Goal: Task Accomplishment & Management: Manage account settings

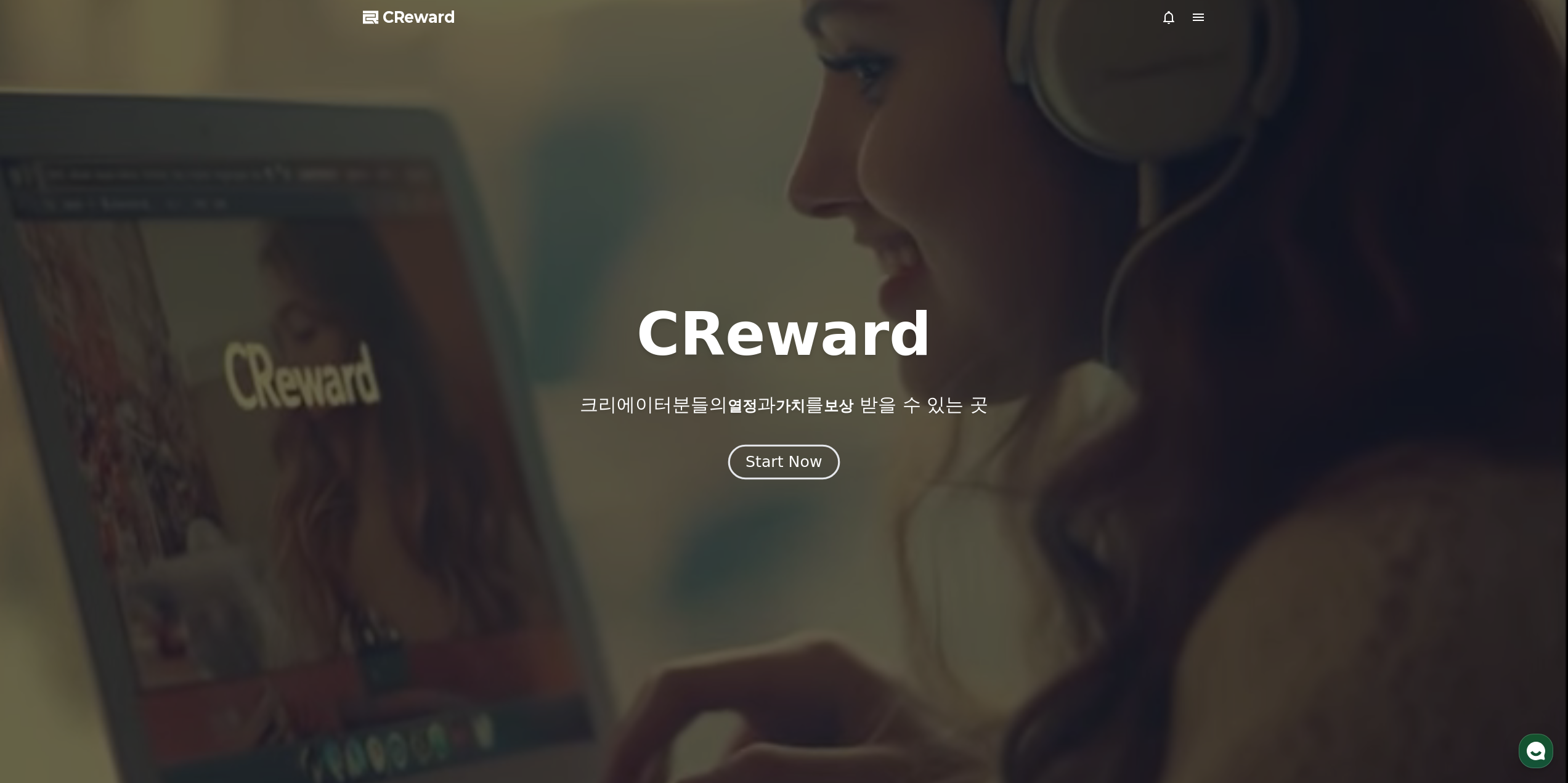
click at [803, 472] on button "Start Now" at bounding box center [783, 462] width 111 height 35
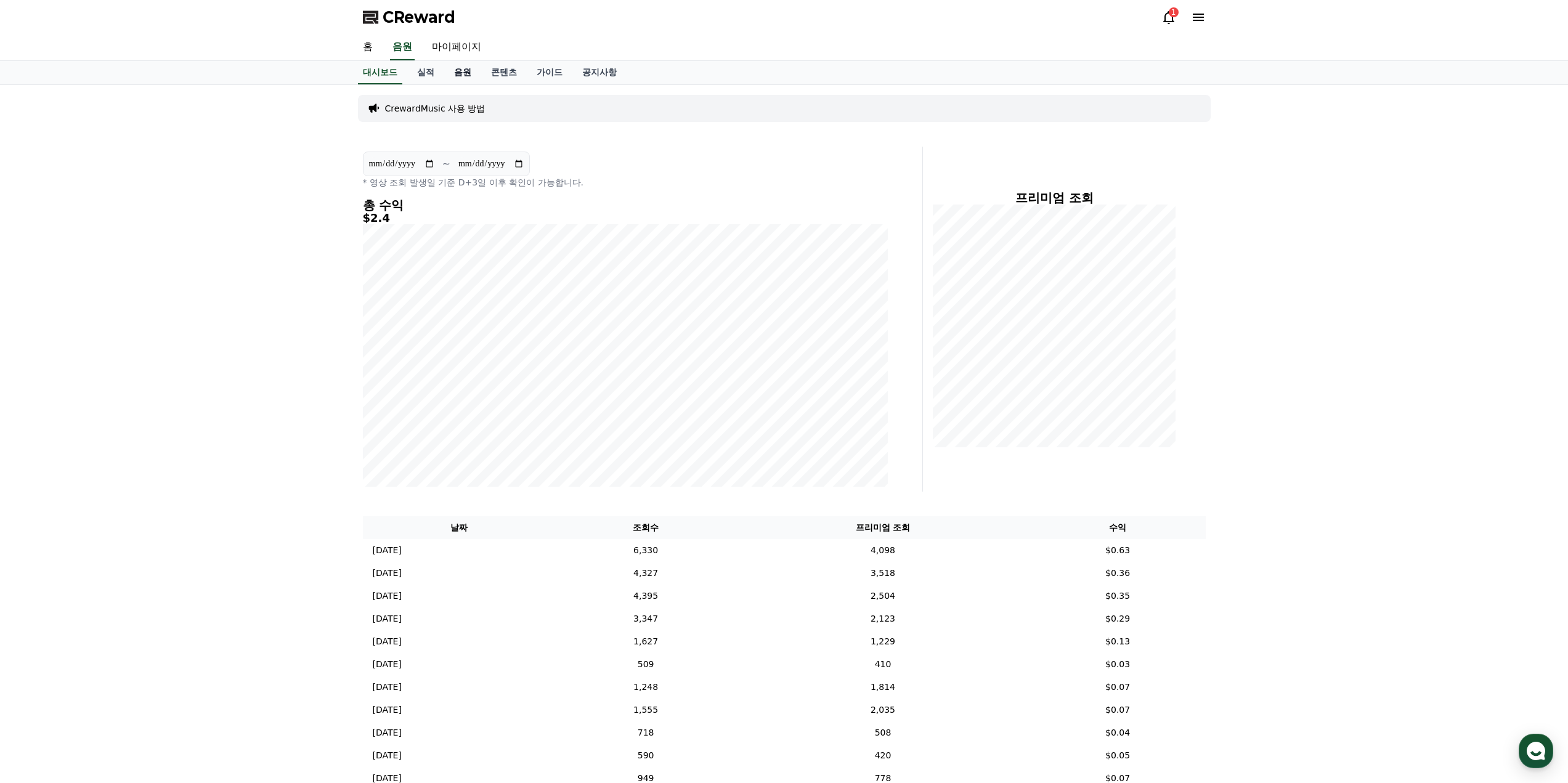
click at [454, 69] on link "음원" at bounding box center [463, 72] width 37 height 24
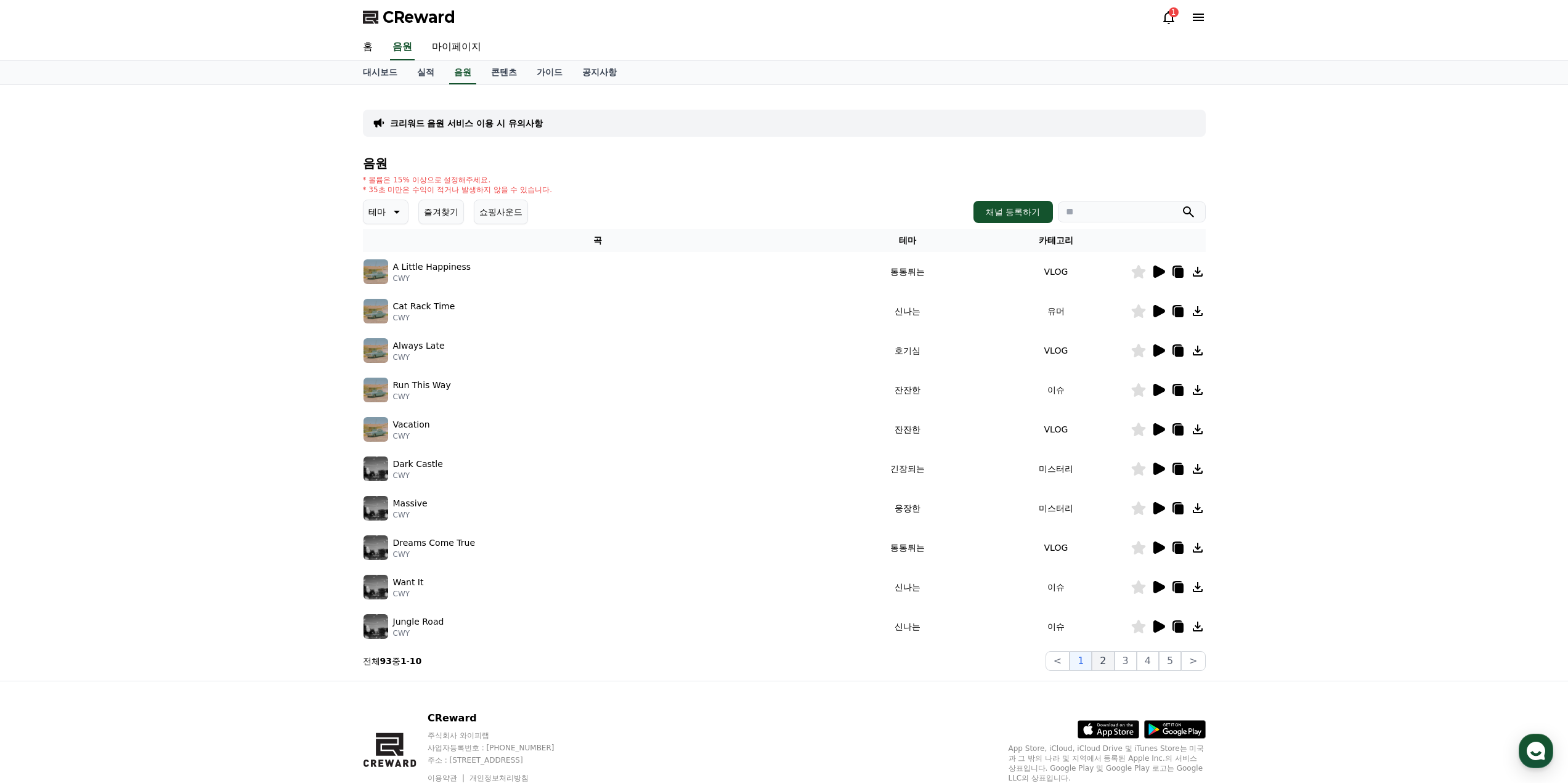
click at [1112, 666] on button "2" at bounding box center [1103, 661] width 22 height 20
click at [1162, 389] on icon at bounding box center [1159, 390] width 12 height 13
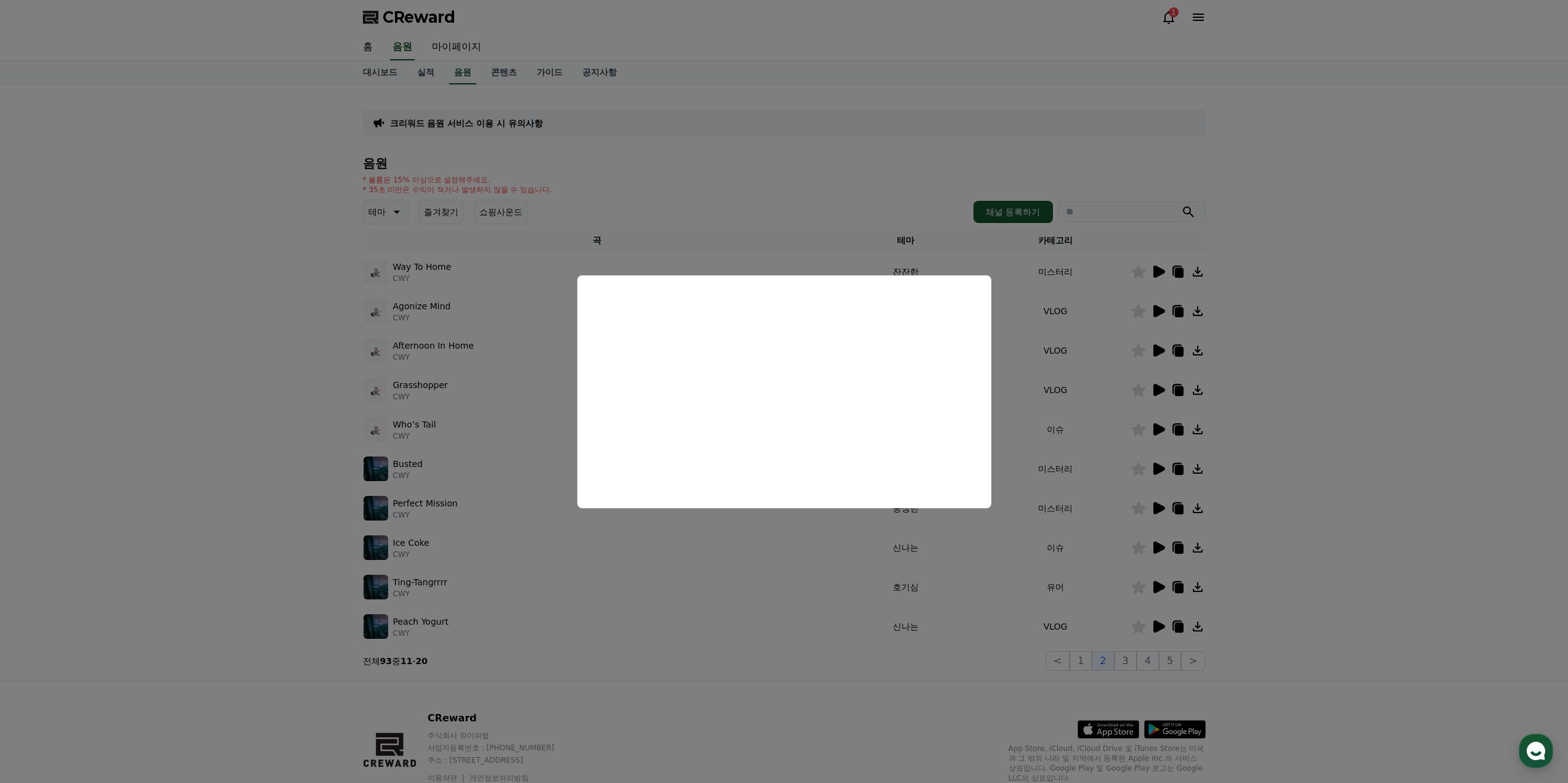
click at [1076, 423] on button "close modal" at bounding box center [784, 391] width 1568 height 783
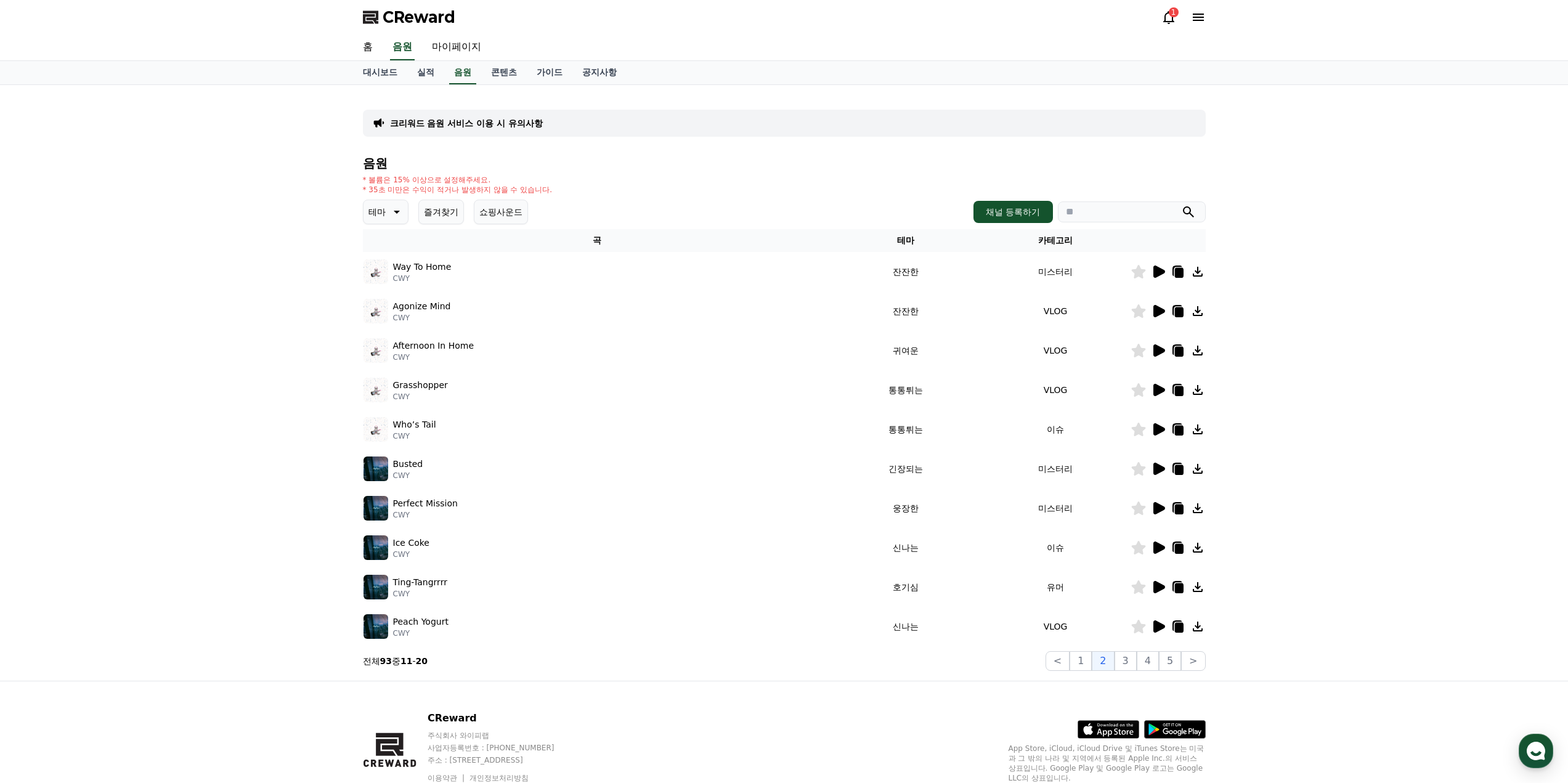
click at [1159, 427] on icon at bounding box center [1159, 429] width 12 height 13
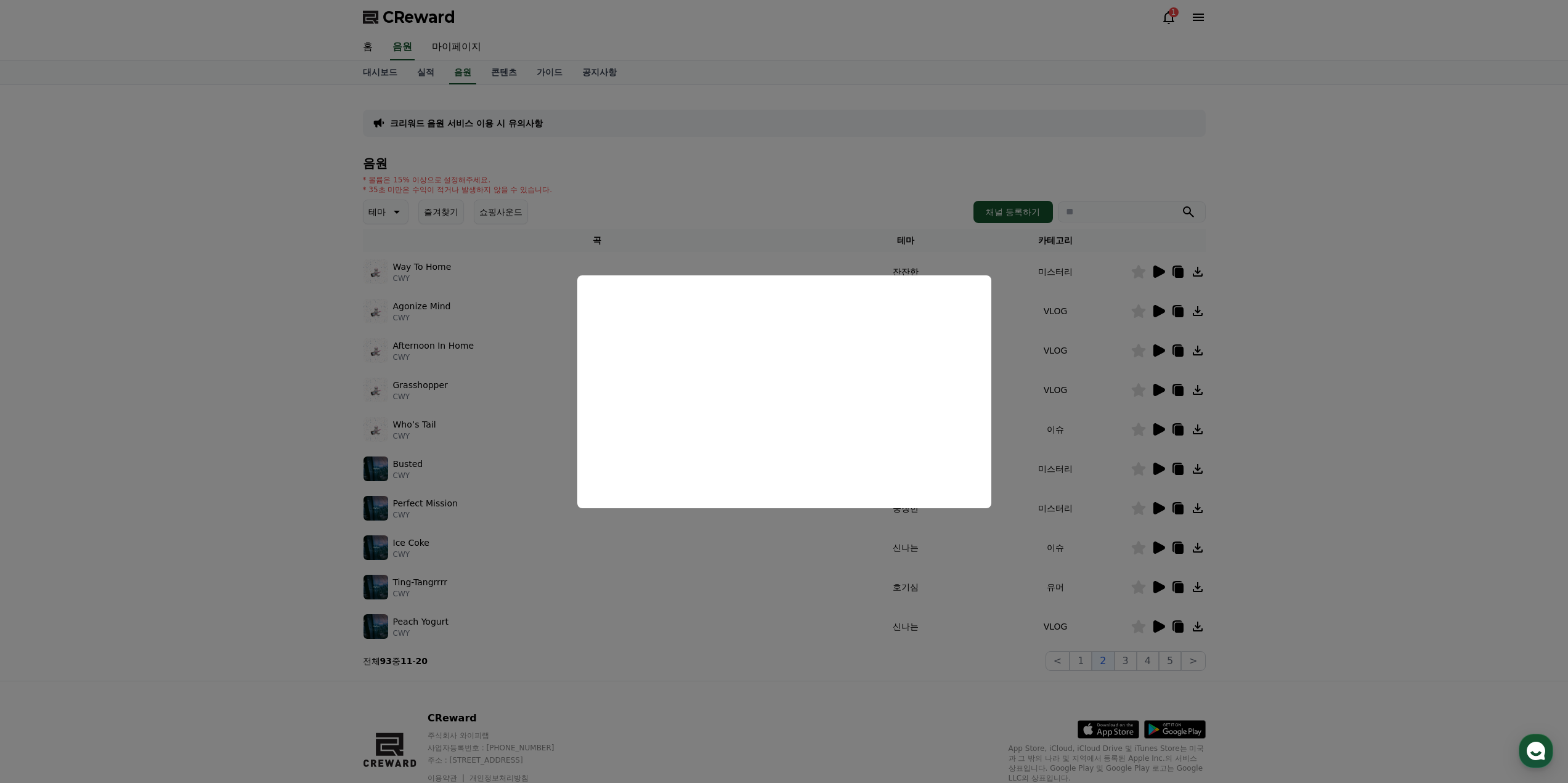
click at [1091, 457] on button "close modal" at bounding box center [784, 391] width 1568 height 783
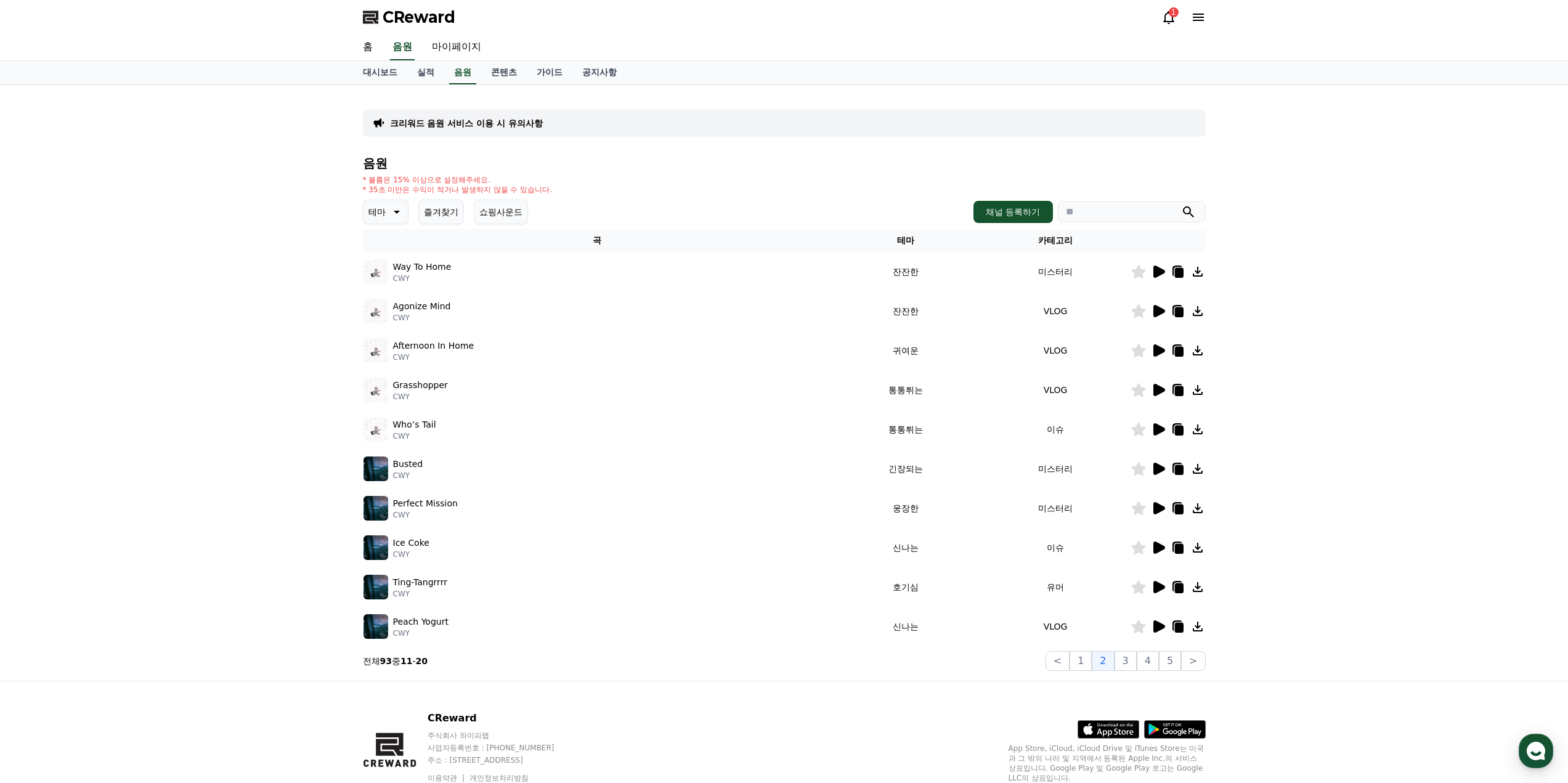
drag, startPoint x: 1133, startPoint y: 659, endPoint x: 1023, endPoint y: 531, distance: 168.8
click at [1022, 532] on div "음원 * 볼륨은 15% 이상으로 설정해주세요. * 35초 미만은 수익이 적거나 발생하지 않을 수 있습니다. 테마 즐겨찾기 쇼핑사운드 채널 등록…" at bounding box center [784, 414] width 843 height 514
click at [1162, 469] on icon at bounding box center [1159, 469] width 12 height 13
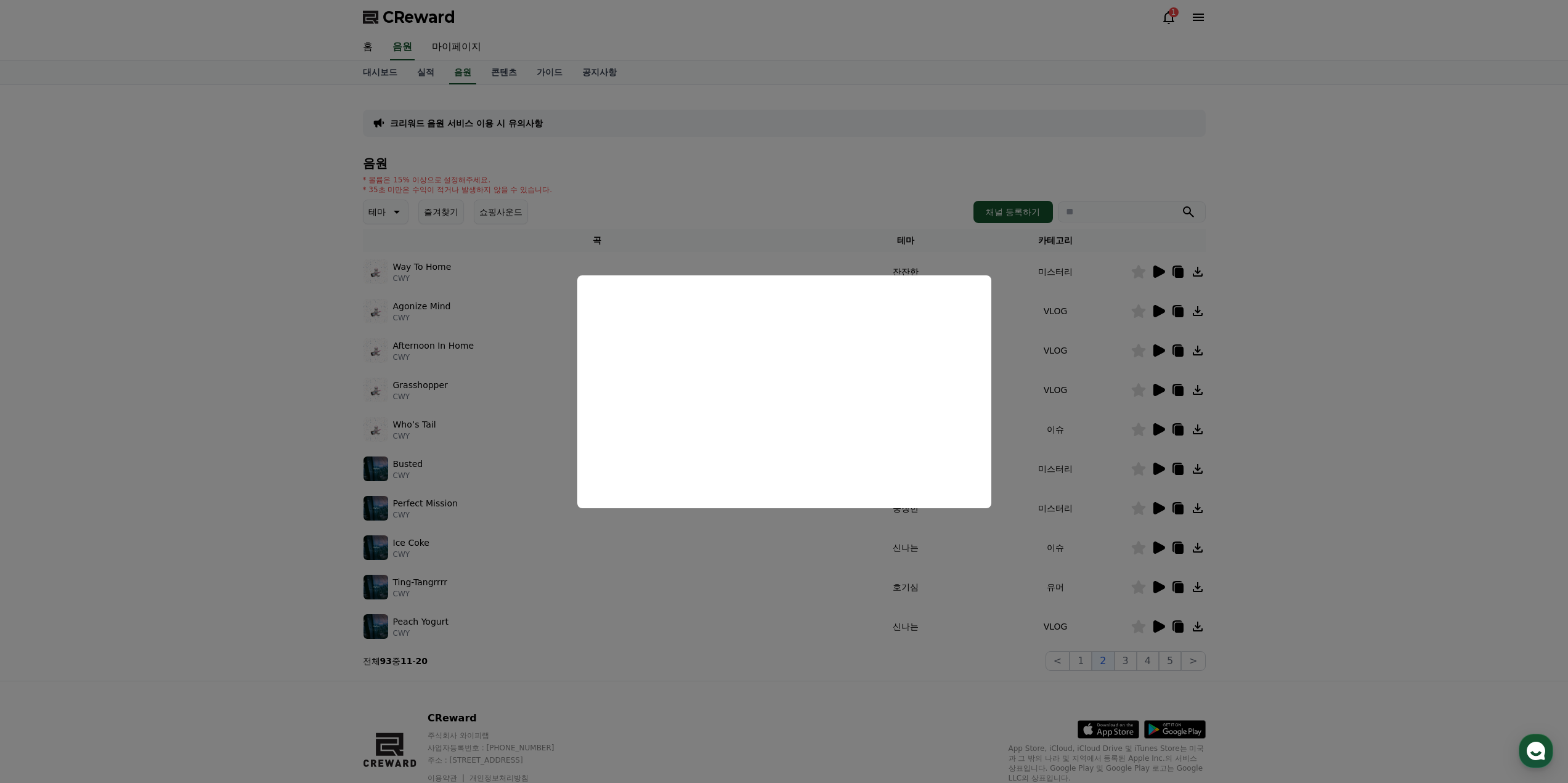
click at [1130, 620] on button "close modal" at bounding box center [784, 391] width 1568 height 783
click at [1130, 665] on button "3" at bounding box center [1125, 661] width 22 height 20
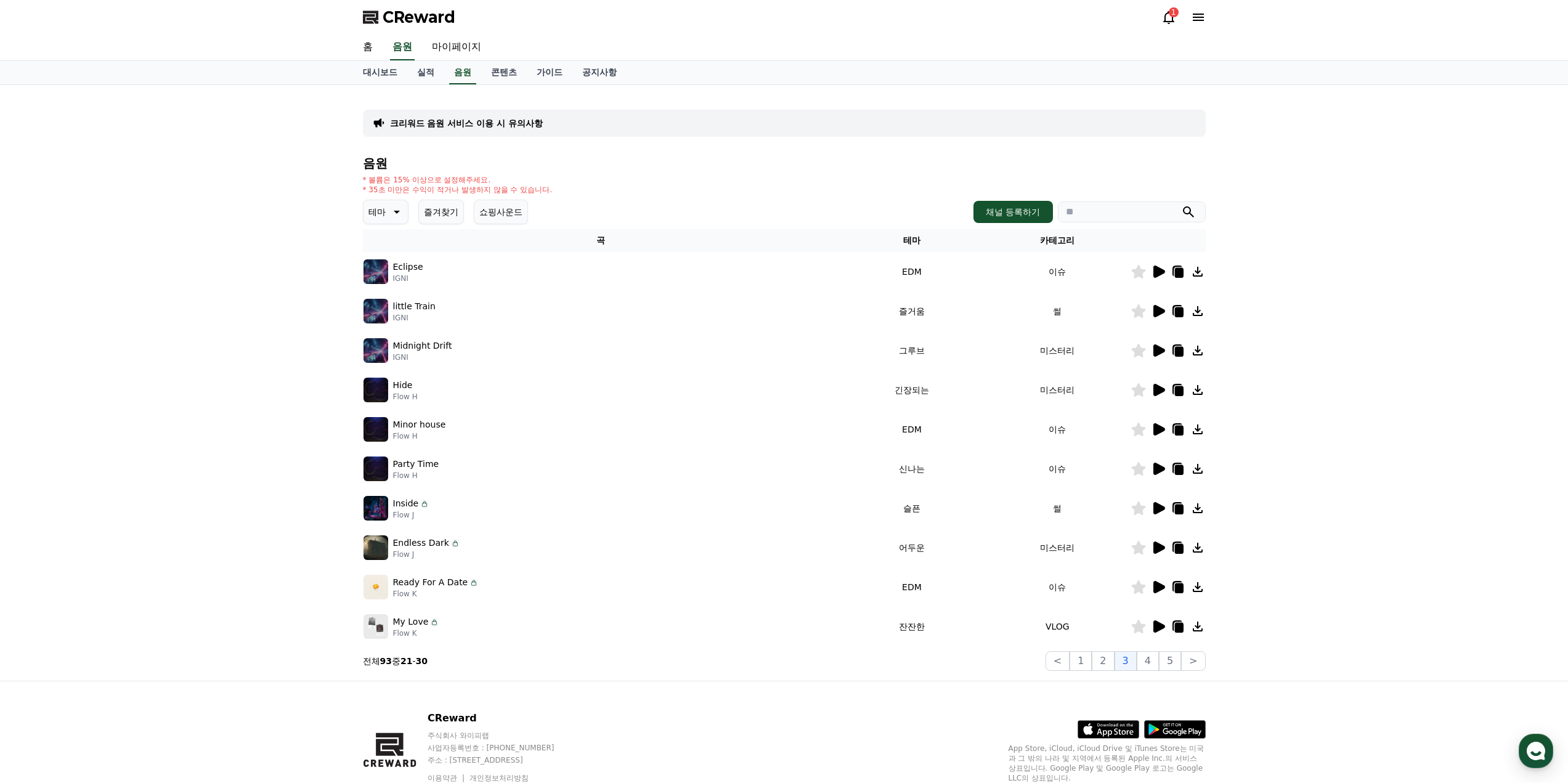
click at [1160, 313] on icon at bounding box center [1159, 311] width 12 height 13
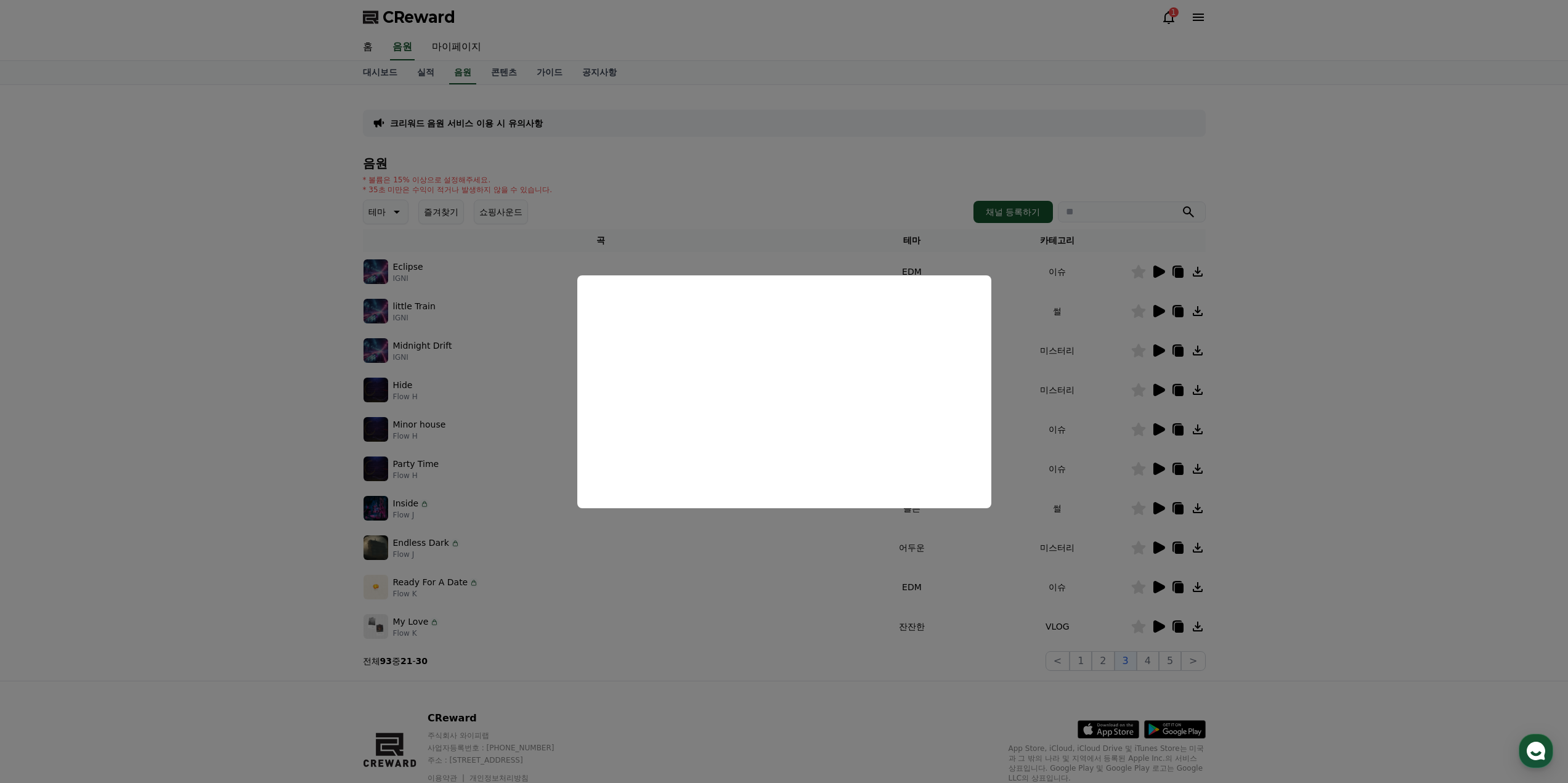
click at [1090, 388] on button "close modal" at bounding box center [784, 391] width 1568 height 783
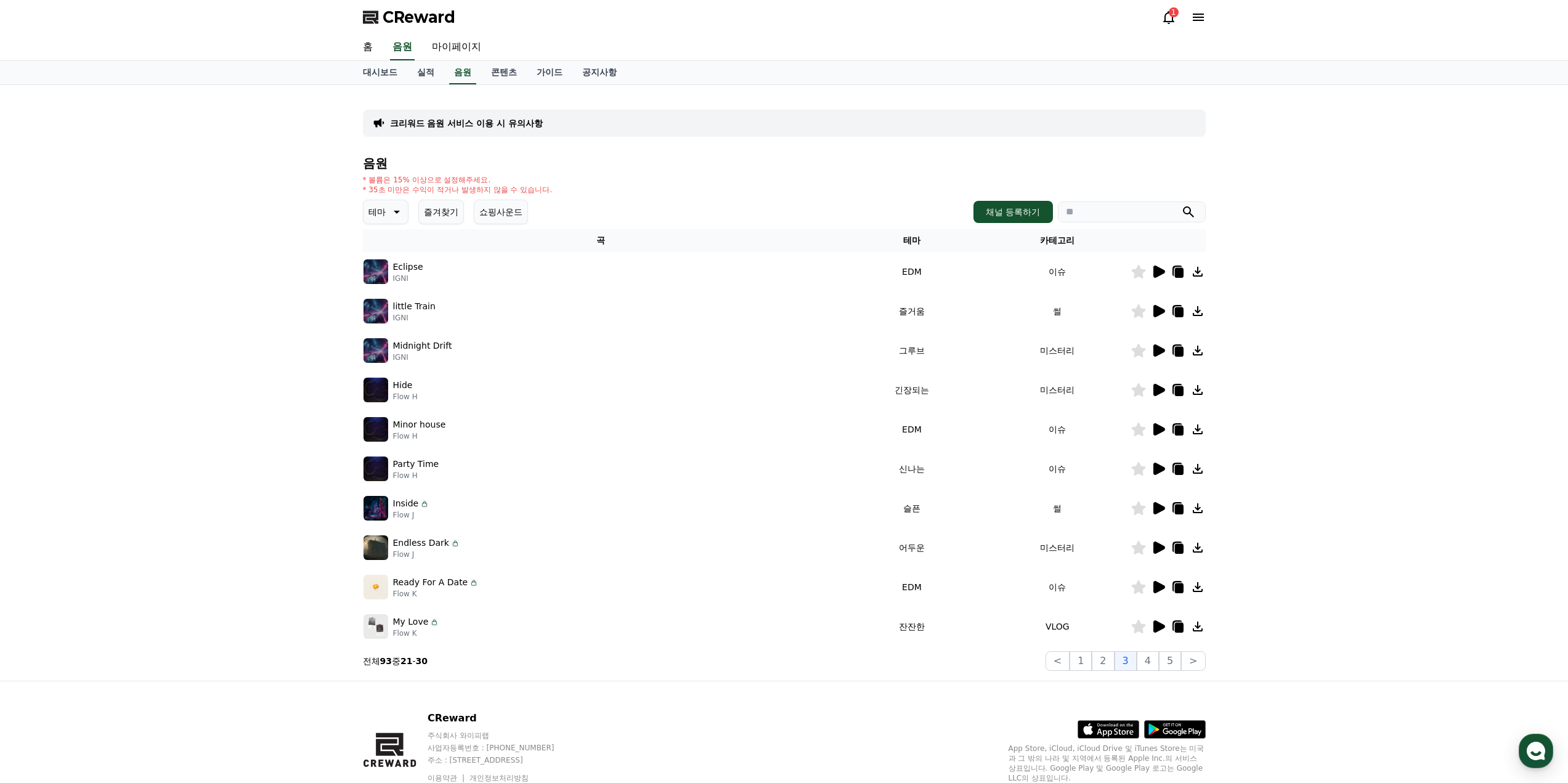
click at [1162, 270] on icon at bounding box center [1159, 272] width 12 height 13
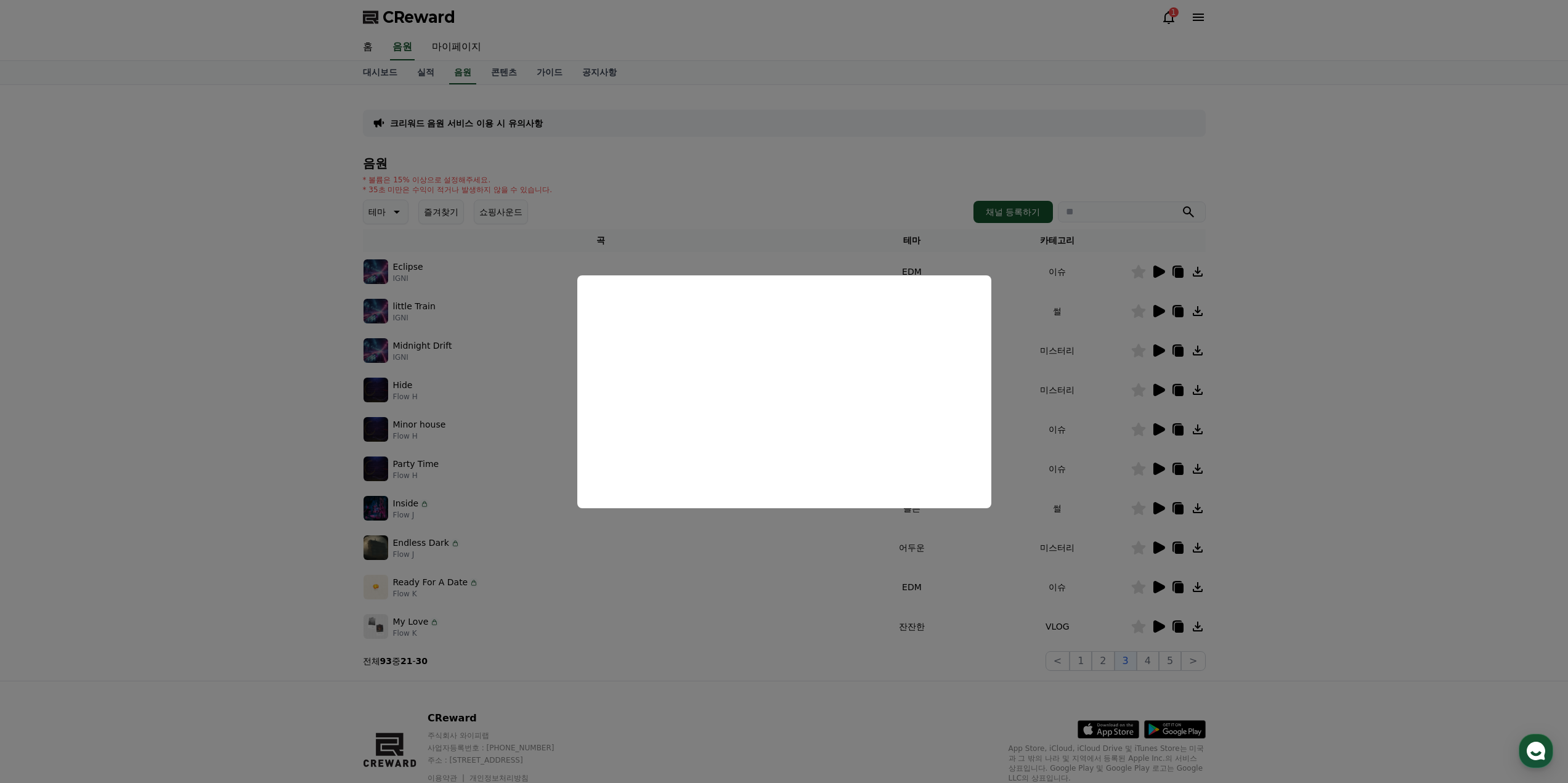
click at [1063, 383] on button "close modal" at bounding box center [784, 391] width 1568 height 783
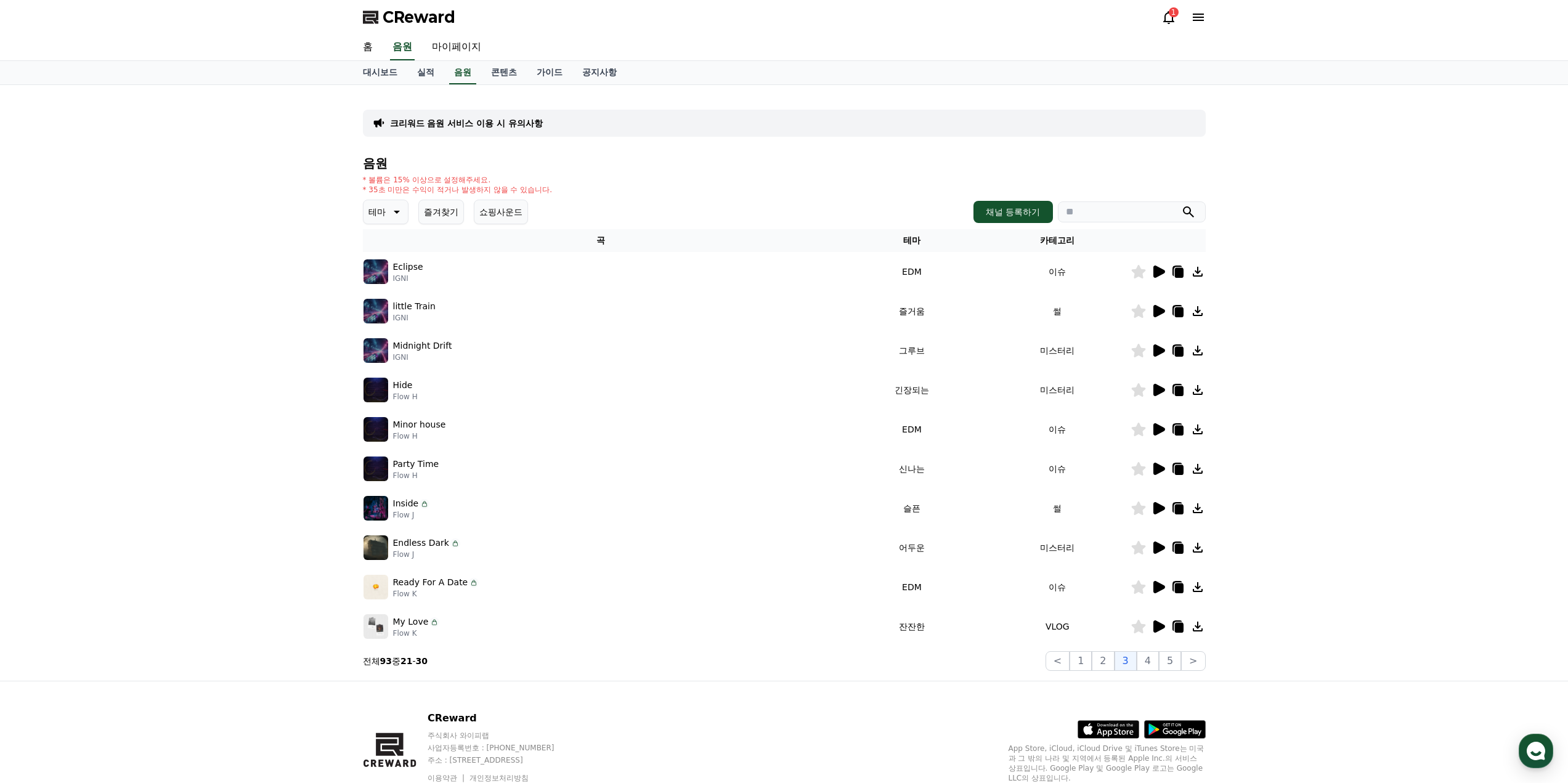
click at [1162, 431] on icon at bounding box center [1159, 429] width 12 height 13
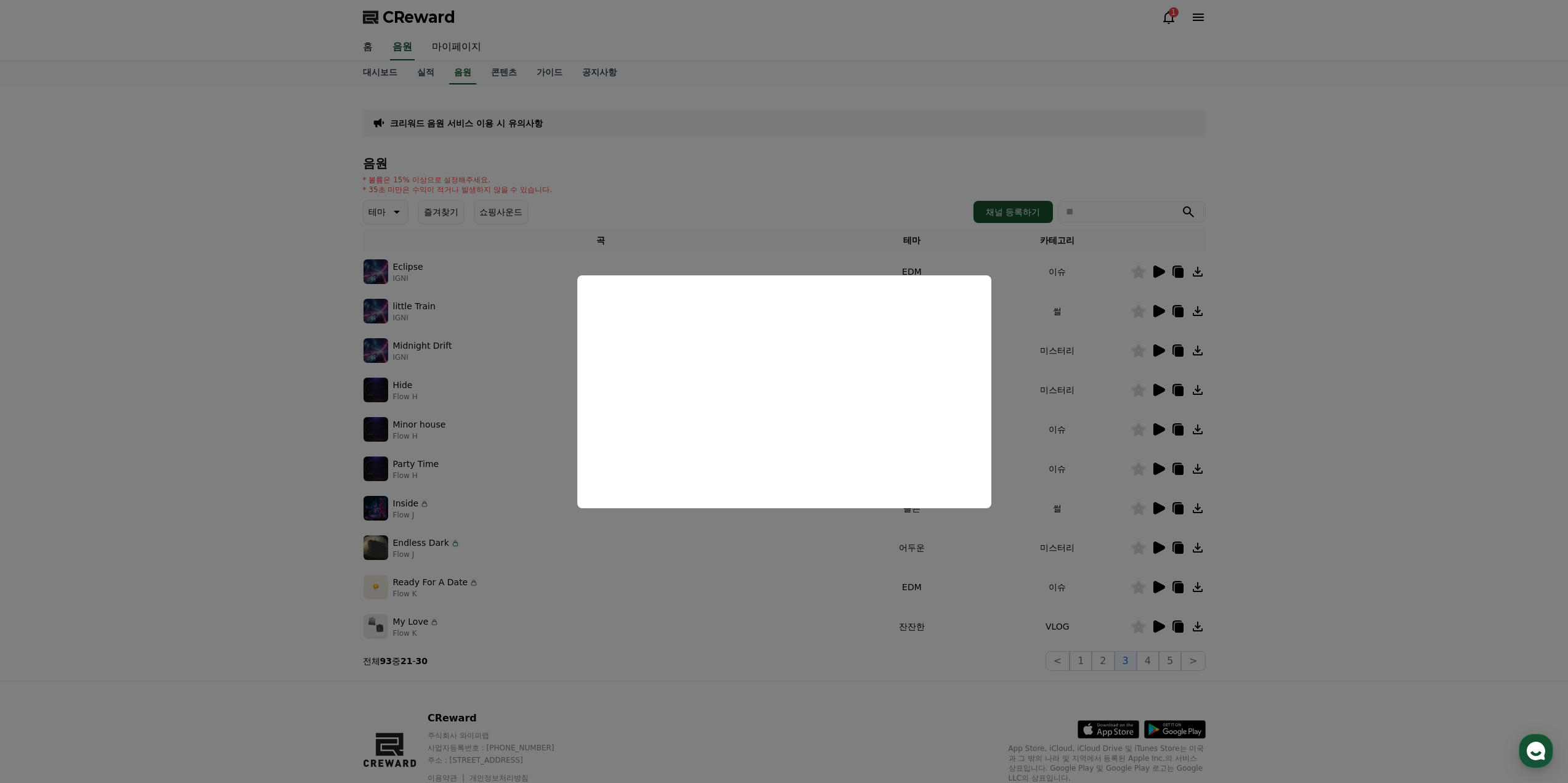
click at [1063, 445] on button "close modal" at bounding box center [784, 391] width 1568 height 783
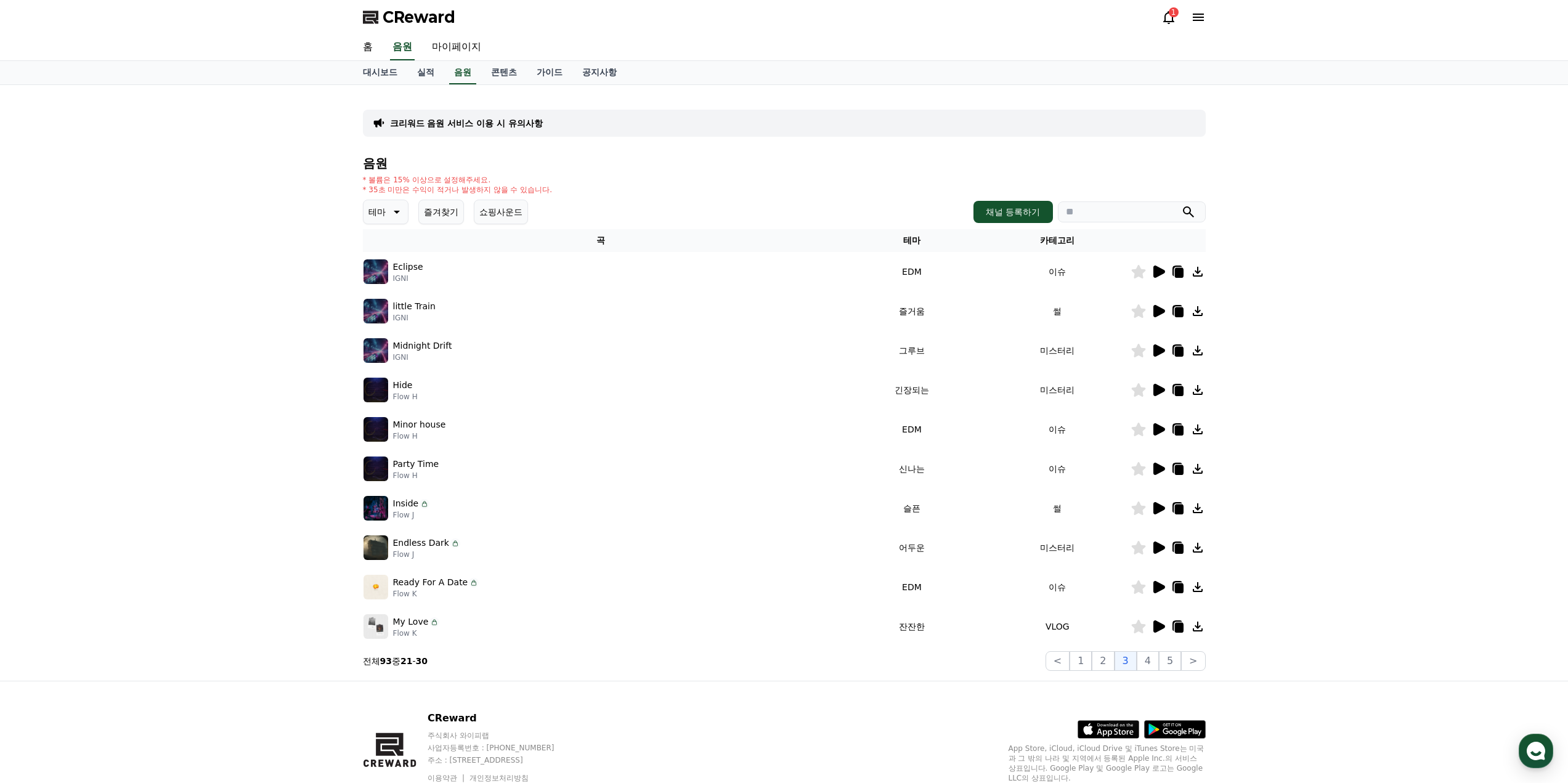
click at [1151, 585] on icon at bounding box center [1158, 587] width 14 height 14
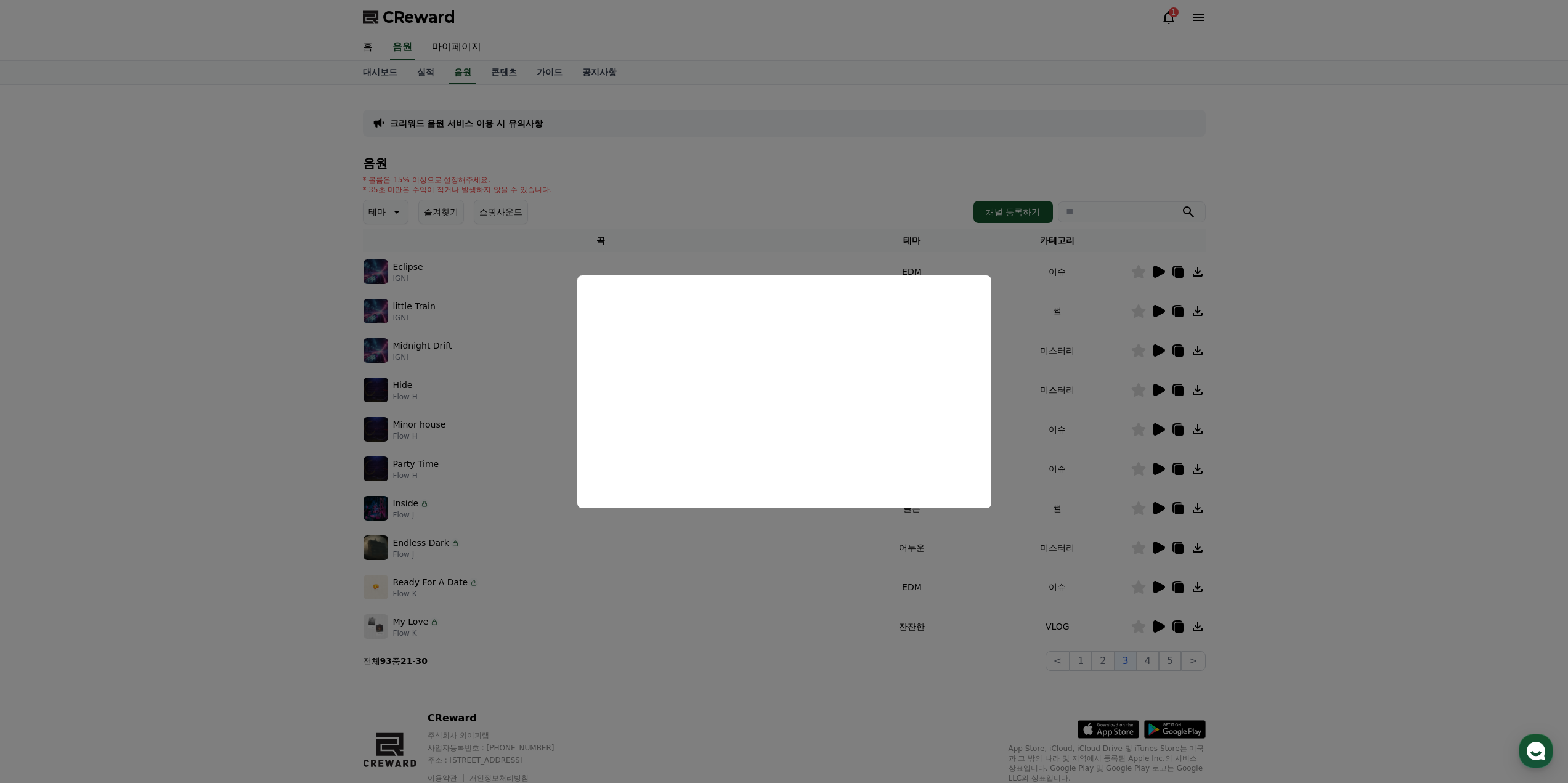
click at [1059, 473] on button "close modal" at bounding box center [784, 391] width 1568 height 783
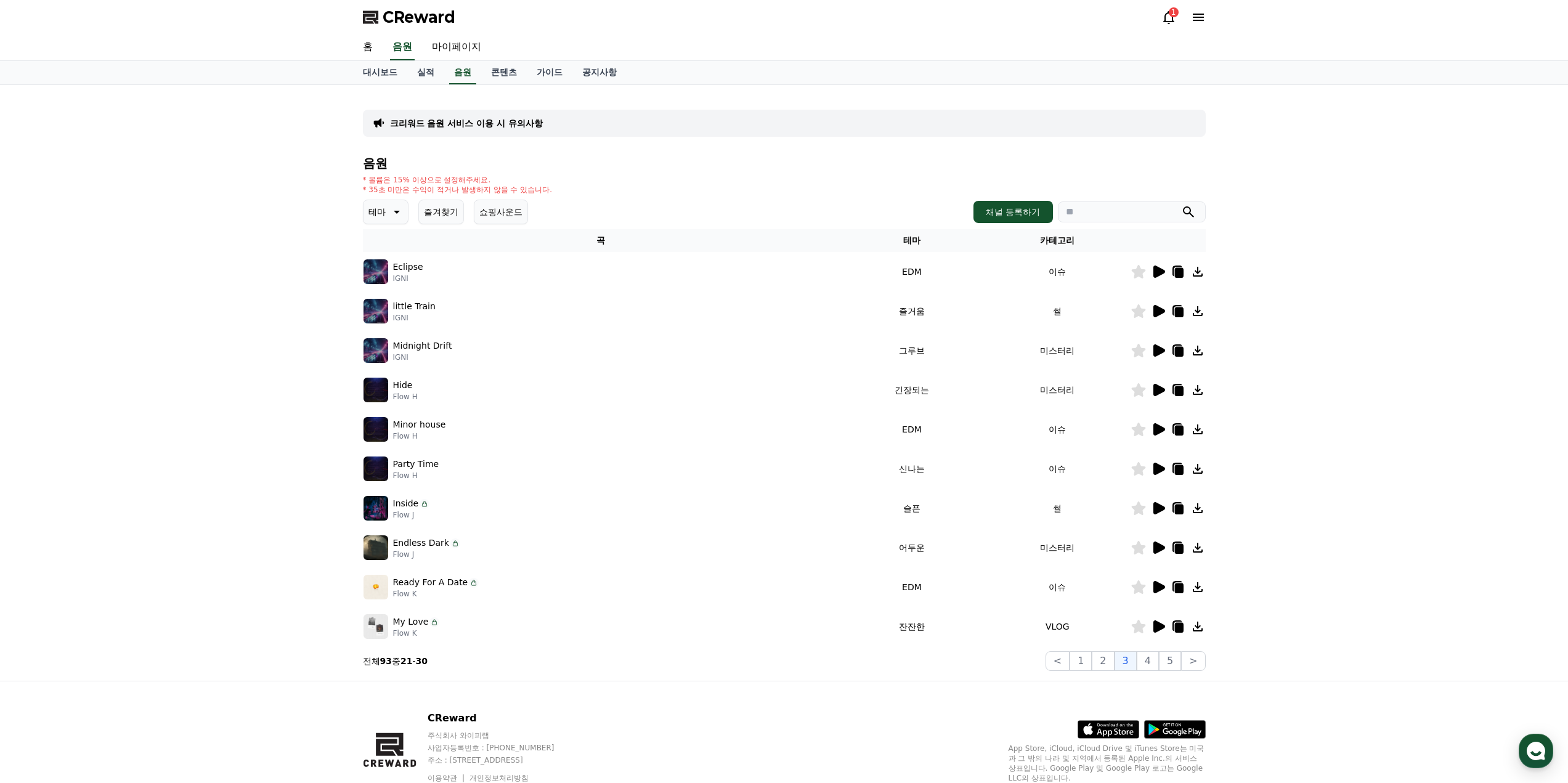
click at [1163, 429] on icon at bounding box center [1159, 429] width 12 height 13
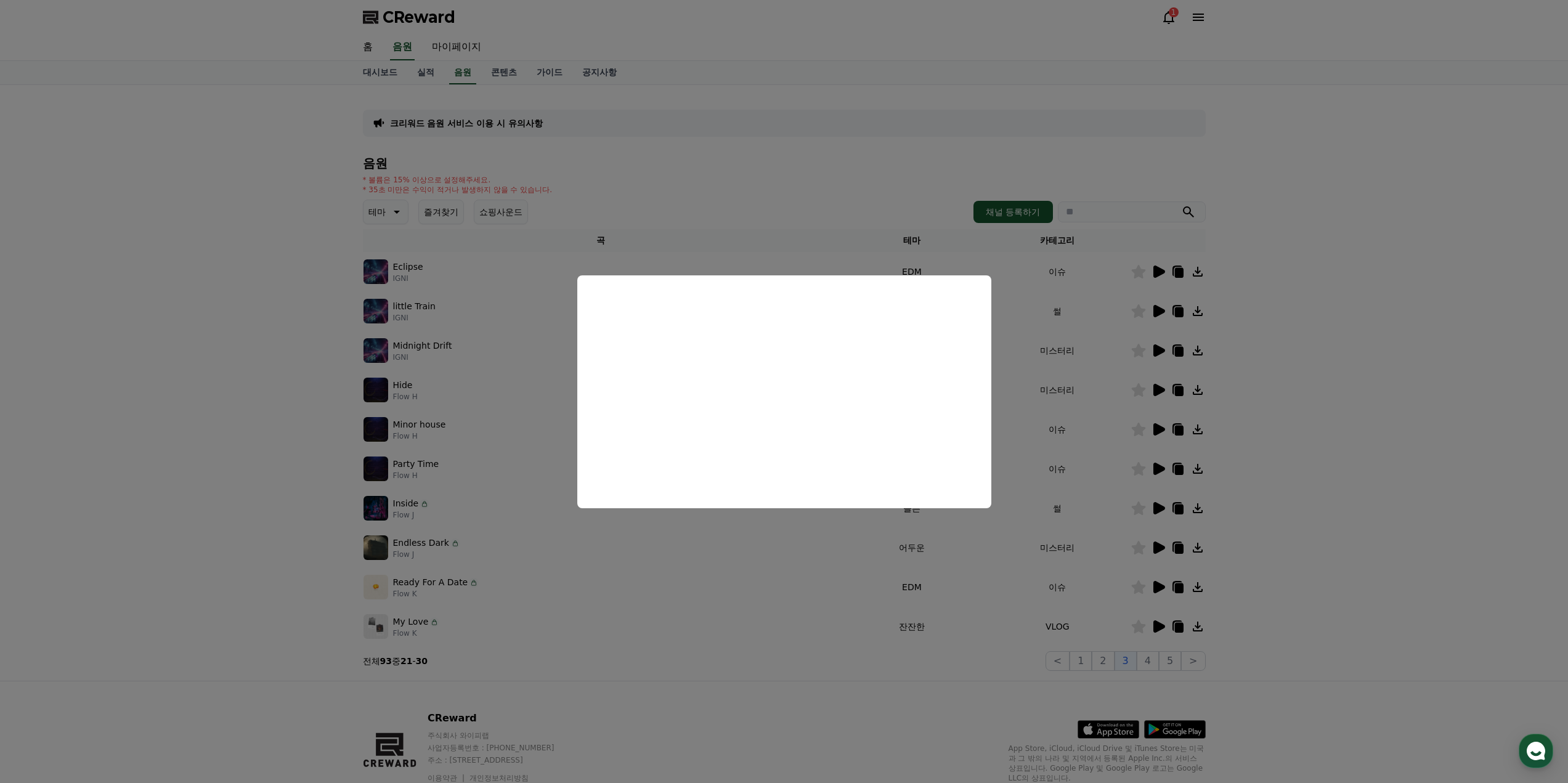
click at [1044, 434] on button "close modal" at bounding box center [784, 391] width 1568 height 783
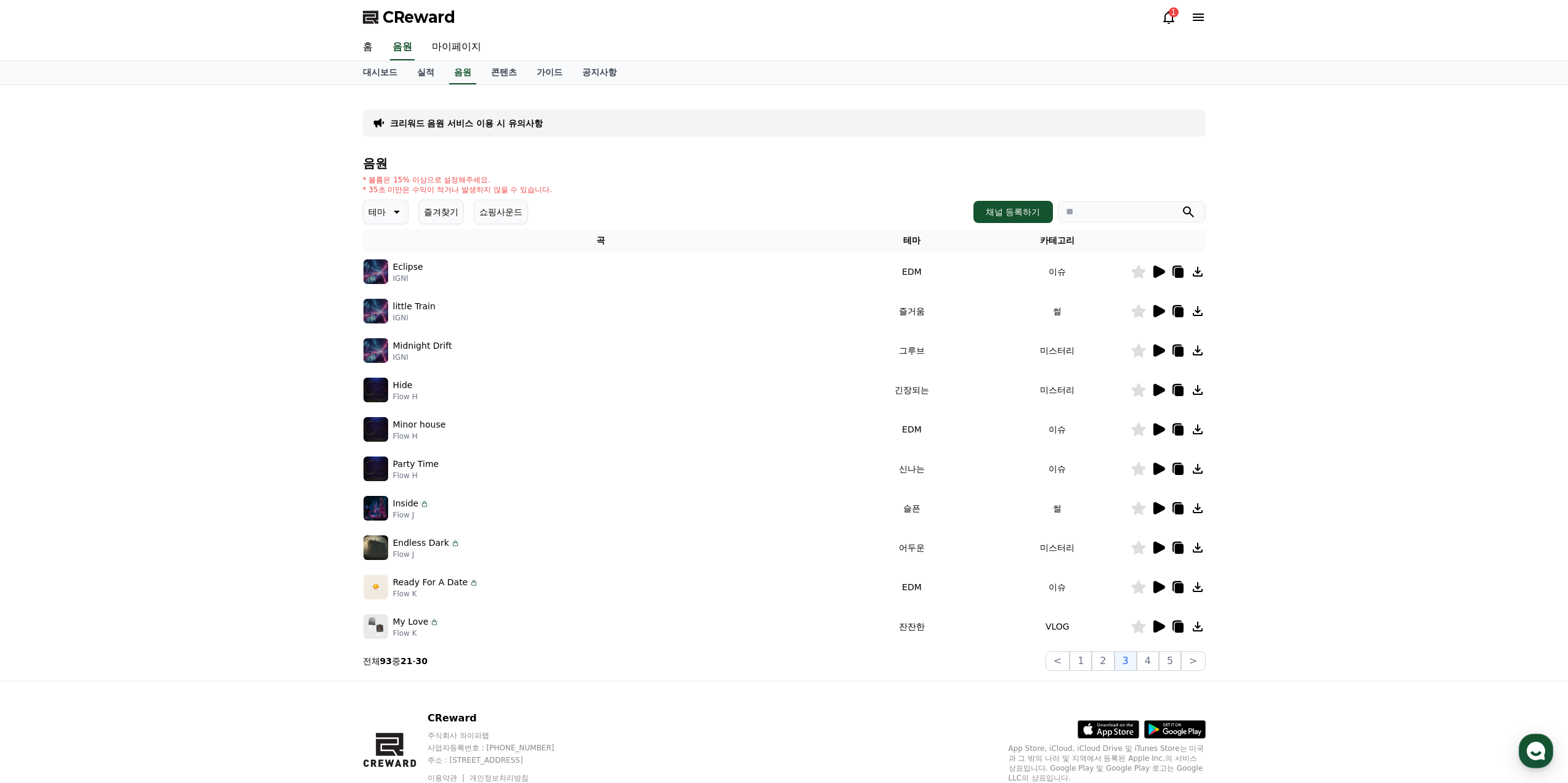
click at [1179, 428] on icon at bounding box center [1179, 430] width 9 height 10
click at [1177, 425] on icon at bounding box center [1178, 429] width 14 height 14
click at [150, 101] on div "크리워드 음원 서비스 이용 시 유의사항 음원 * 볼륨은 15% 이상으로 설정해주세요. * 35초 미만은 수익이 적거나 발생하지 않을 수 있습니…" at bounding box center [784, 383] width 1568 height 596
click at [392, 19] on span "CReward" at bounding box center [419, 17] width 72 height 20
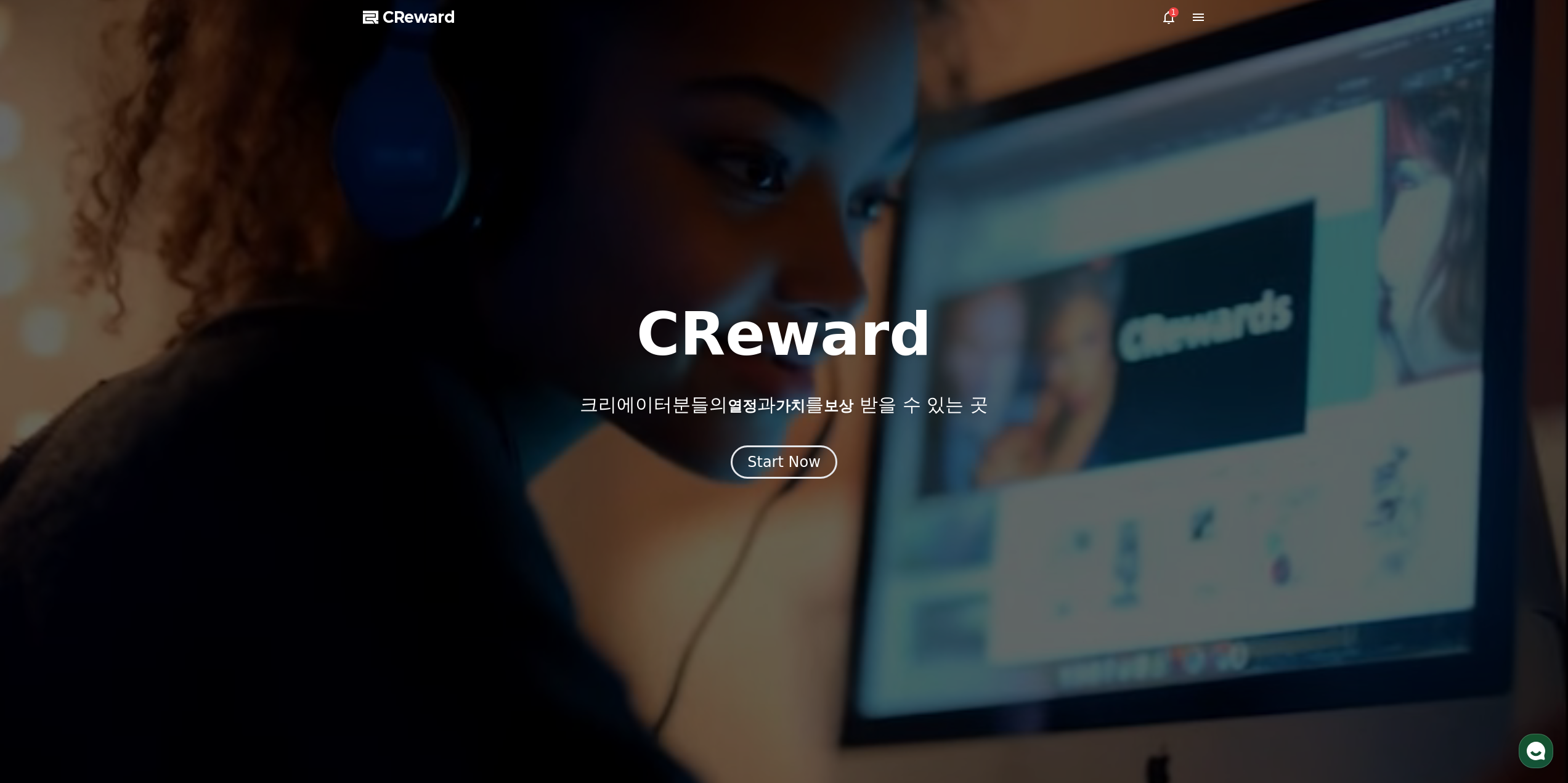
click at [1168, 11] on icon at bounding box center [1169, 17] width 14 height 14
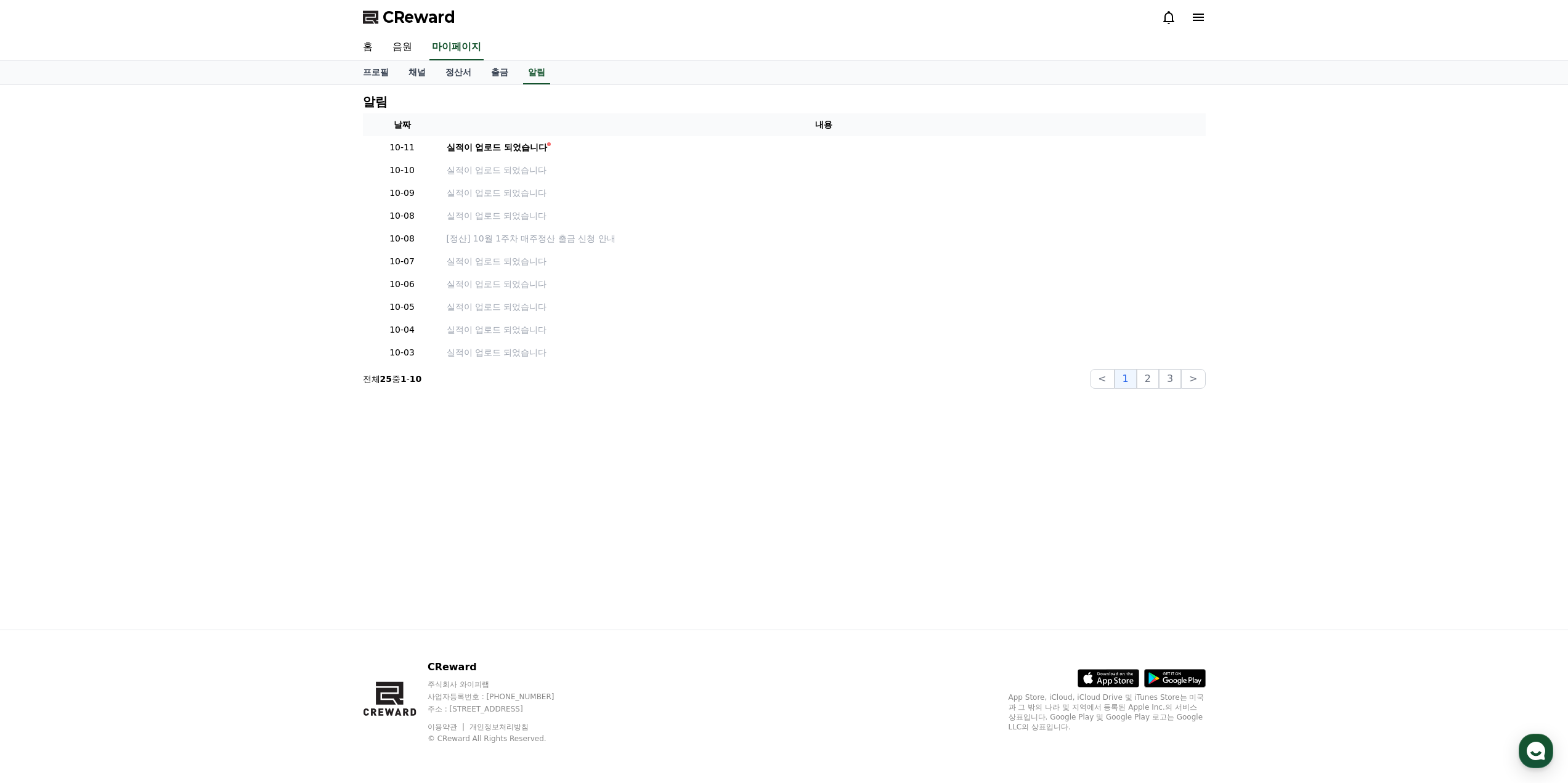
click at [500, 133] on th "내용" at bounding box center [824, 124] width 764 height 23
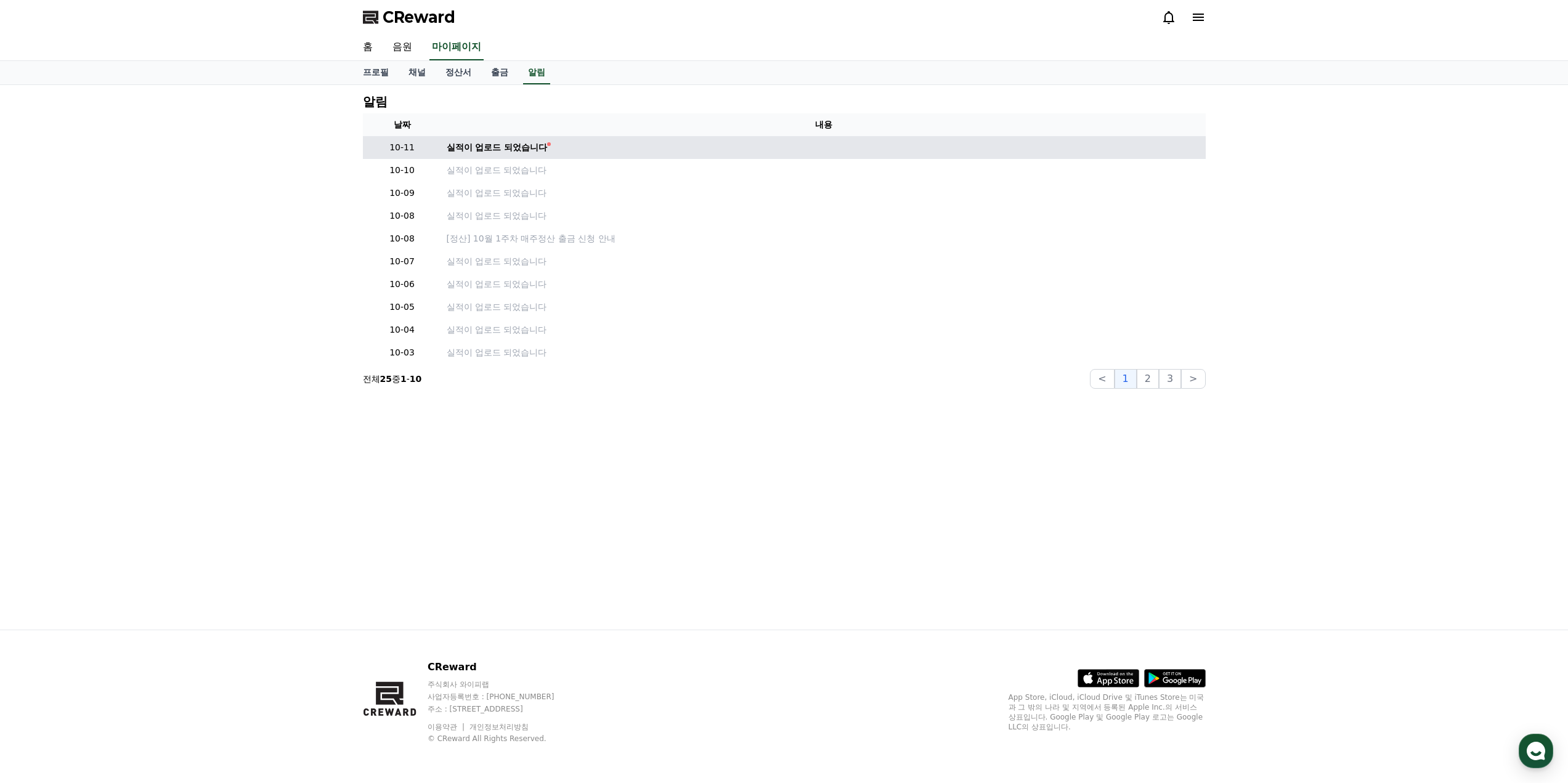
click at [483, 158] on td "실적이 업로드 되었습니다" at bounding box center [824, 147] width 764 height 23
click at [493, 149] on div "실적이 업로드 되었습니다" at bounding box center [497, 148] width 101 height 13
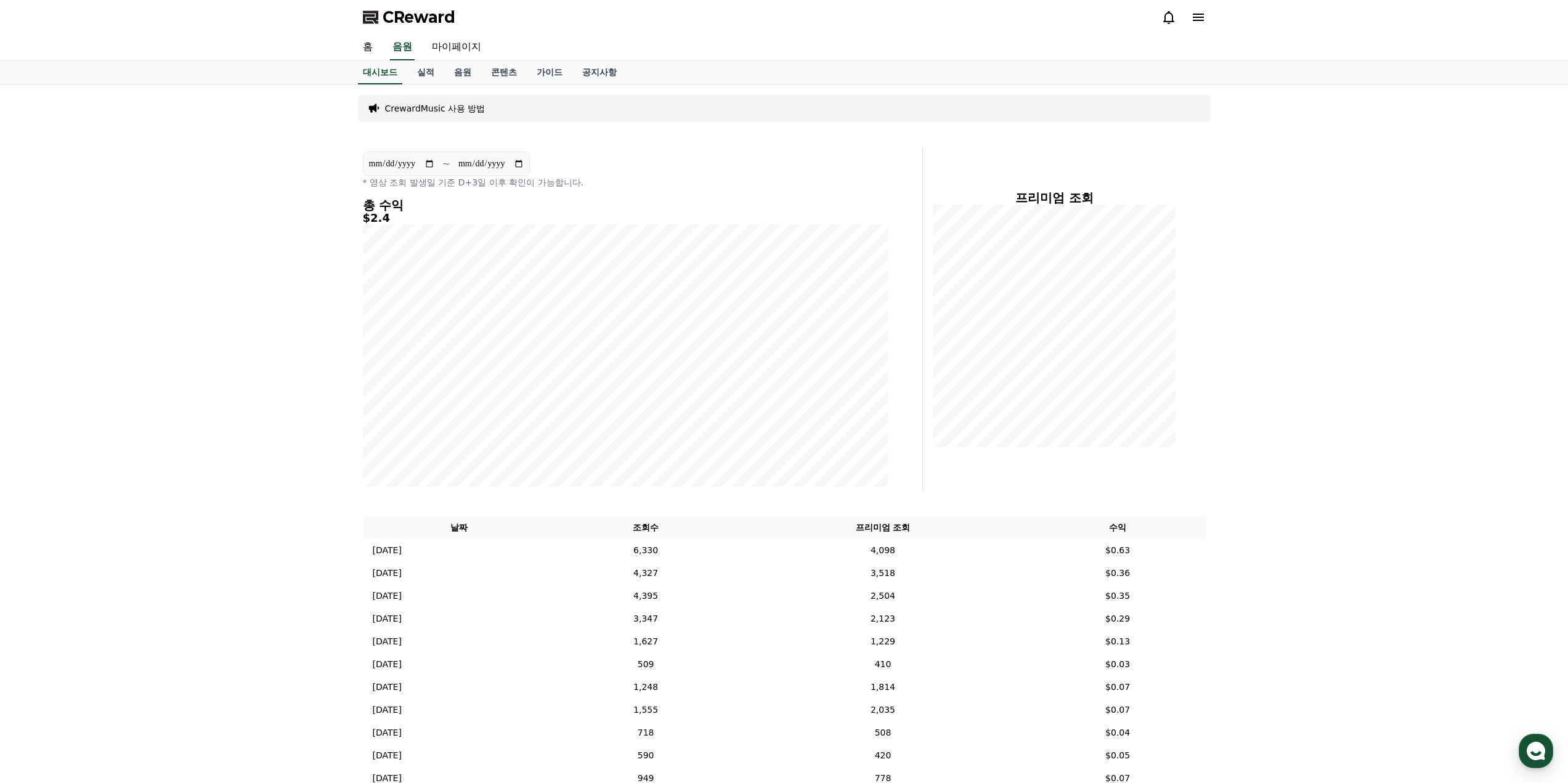
click at [376, 221] on h5 "$2.4" at bounding box center [626, 218] width 525 height 13
click at [463, 54] on link "마이페이지" at bounding box center [456, 47] width 69 height 26
select select "**********"
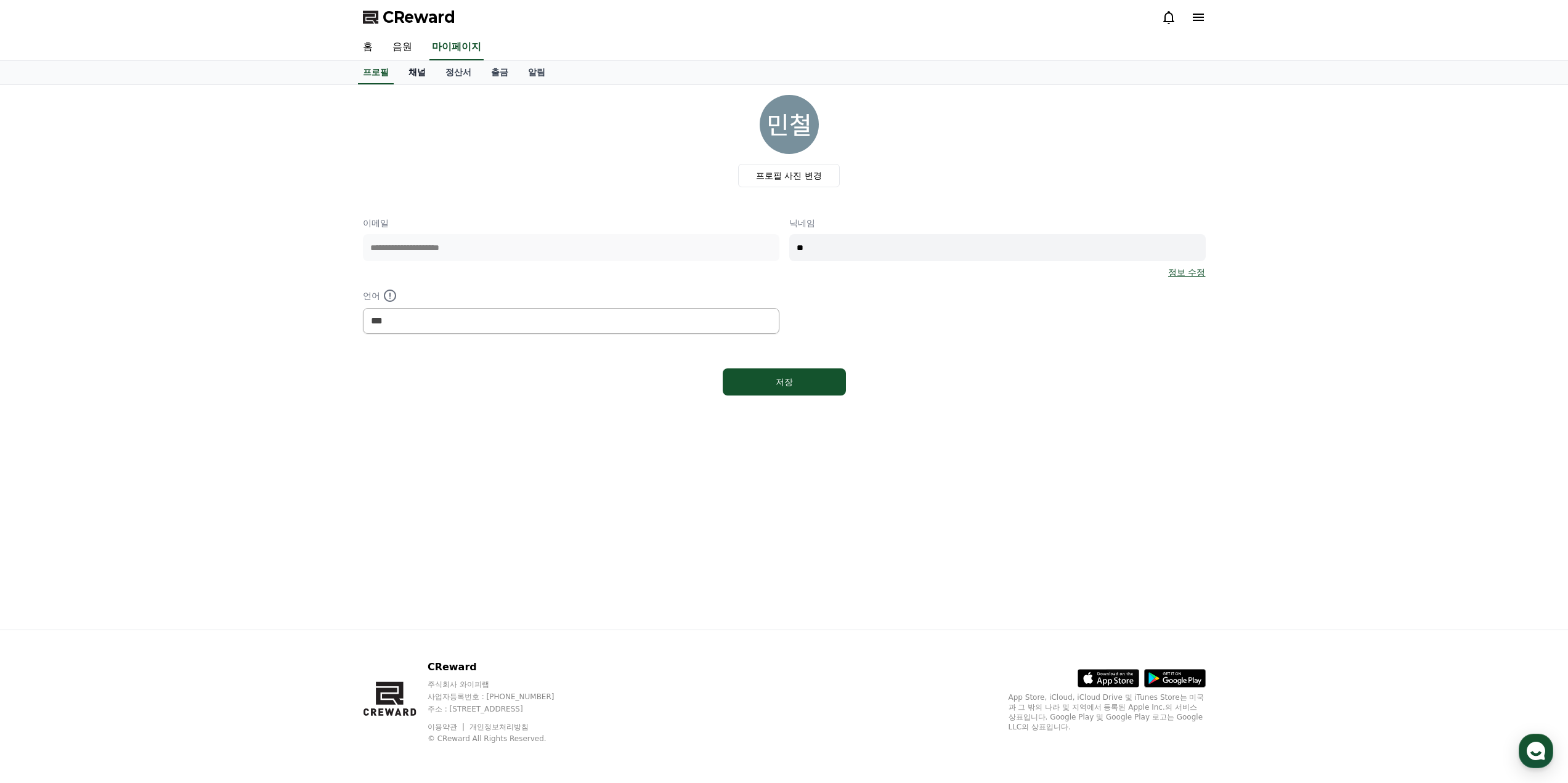
click at [417, 82] on link "채널" at bounding box center [416, 72] width 37 height 24
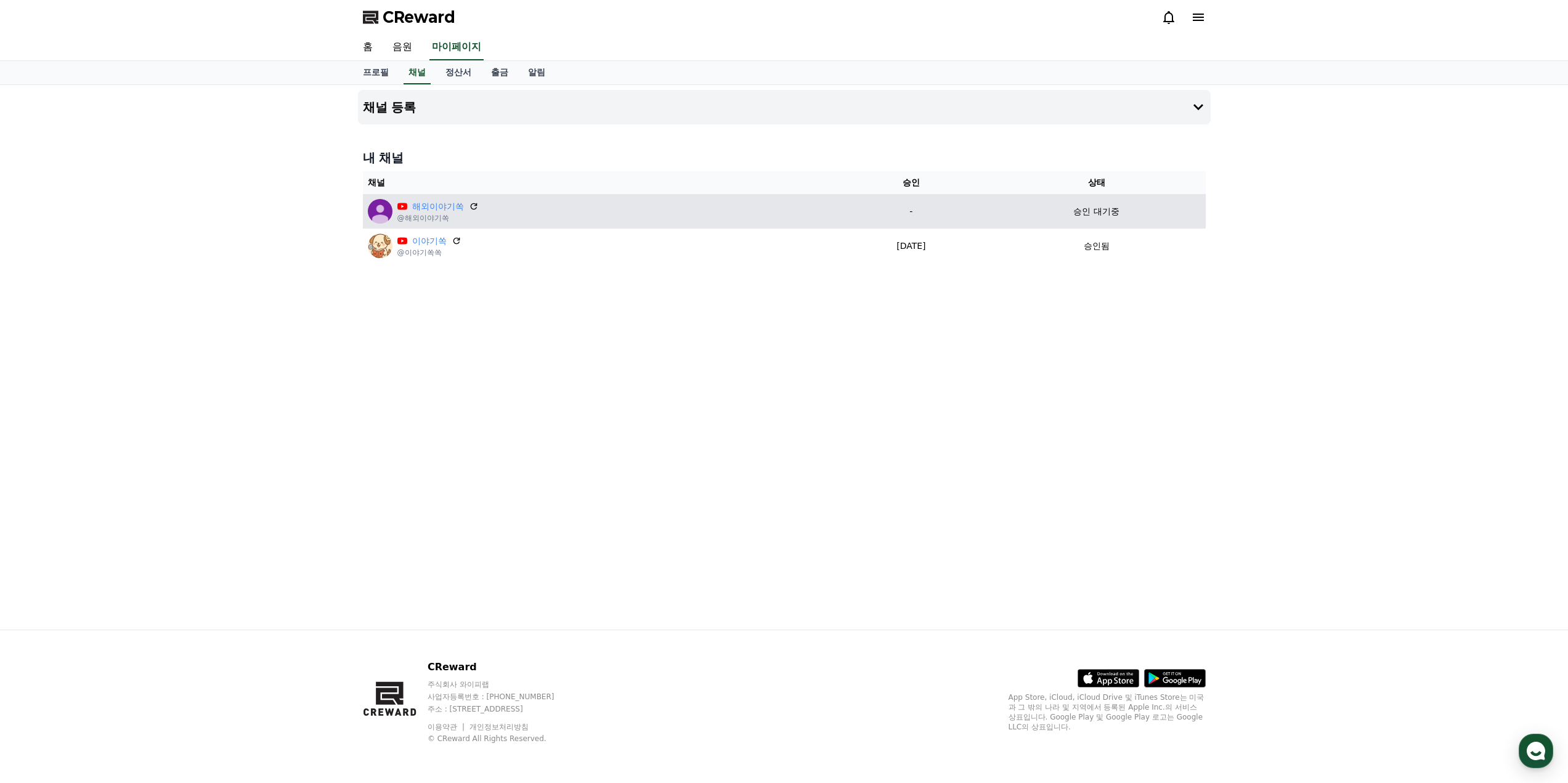
click at [1092, 215] on p "승인 대기중" at bounding box center [1095, 212] width 45 height 13
click at [473, 205] on icon at bounding box center [473, 206] width 11 height 11
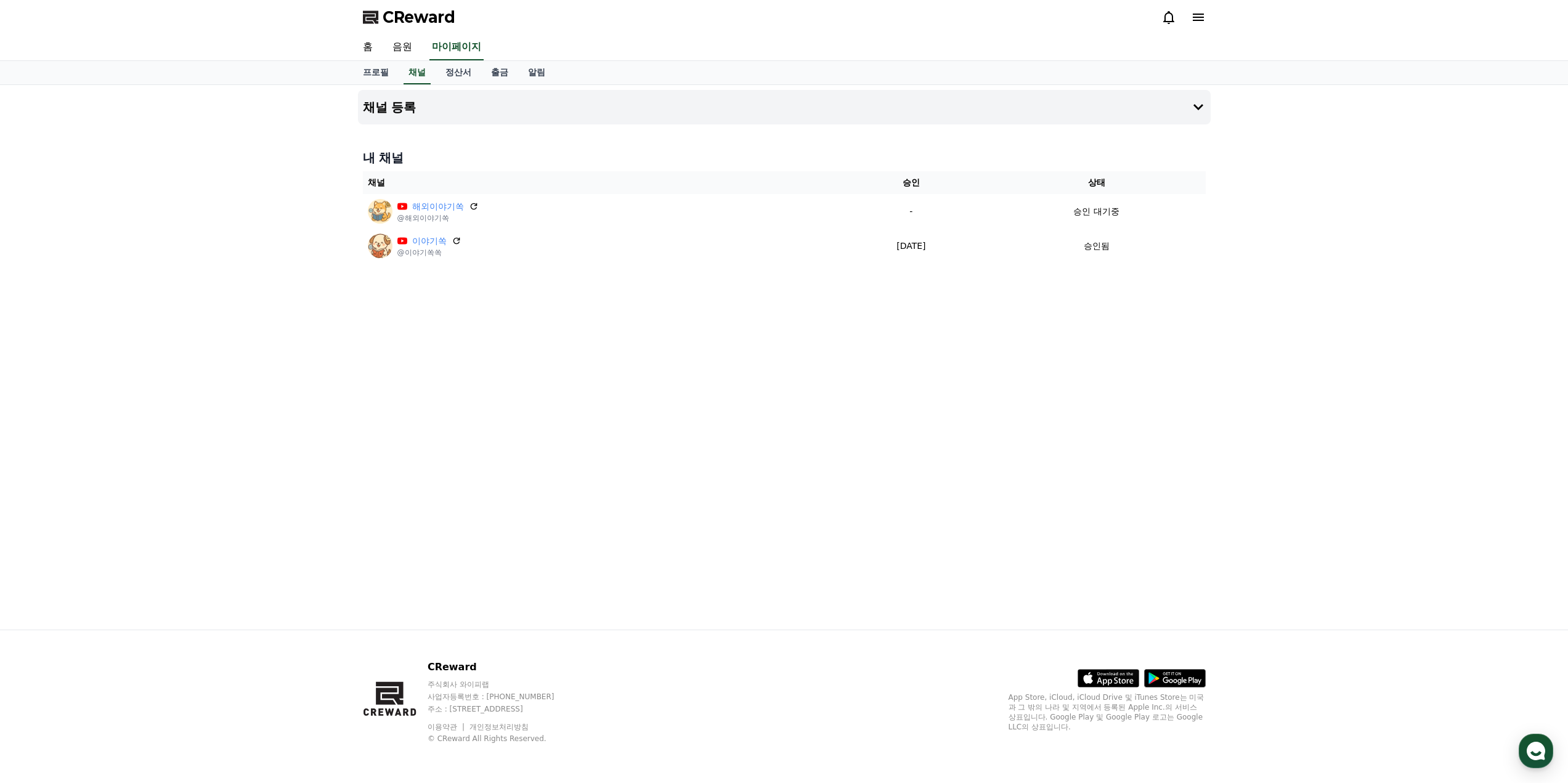
click at [460, 61] on div "홈 음원 마이페이지" at bounding box center [784, 47] width 1568 height 26
click at [450, 71] on link "정산서" at bounding box center [458, 72] width 45 height 24
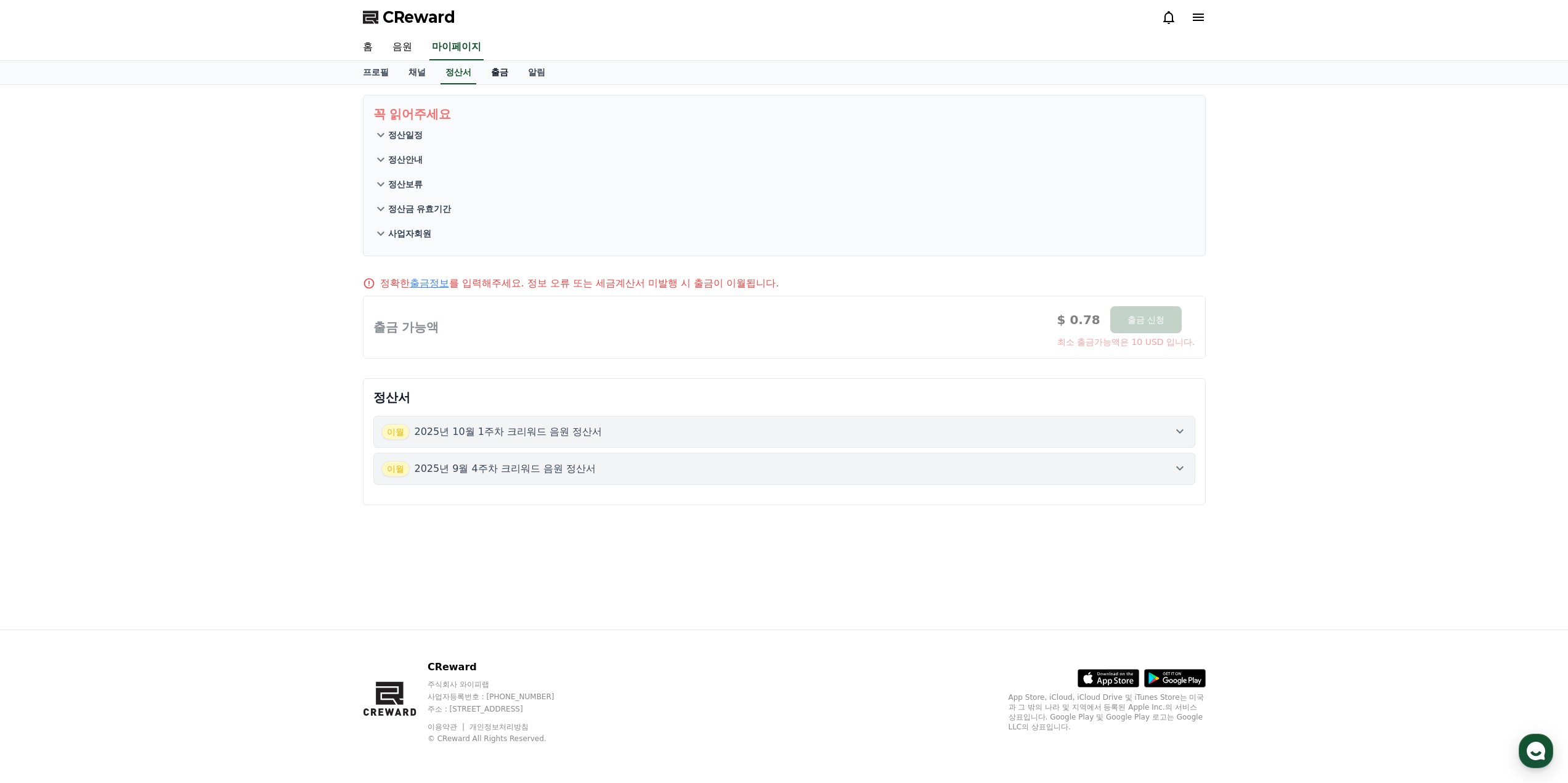
click at [498, 71] on link "출금" at bounding box center [499, 72] width 37 height 24
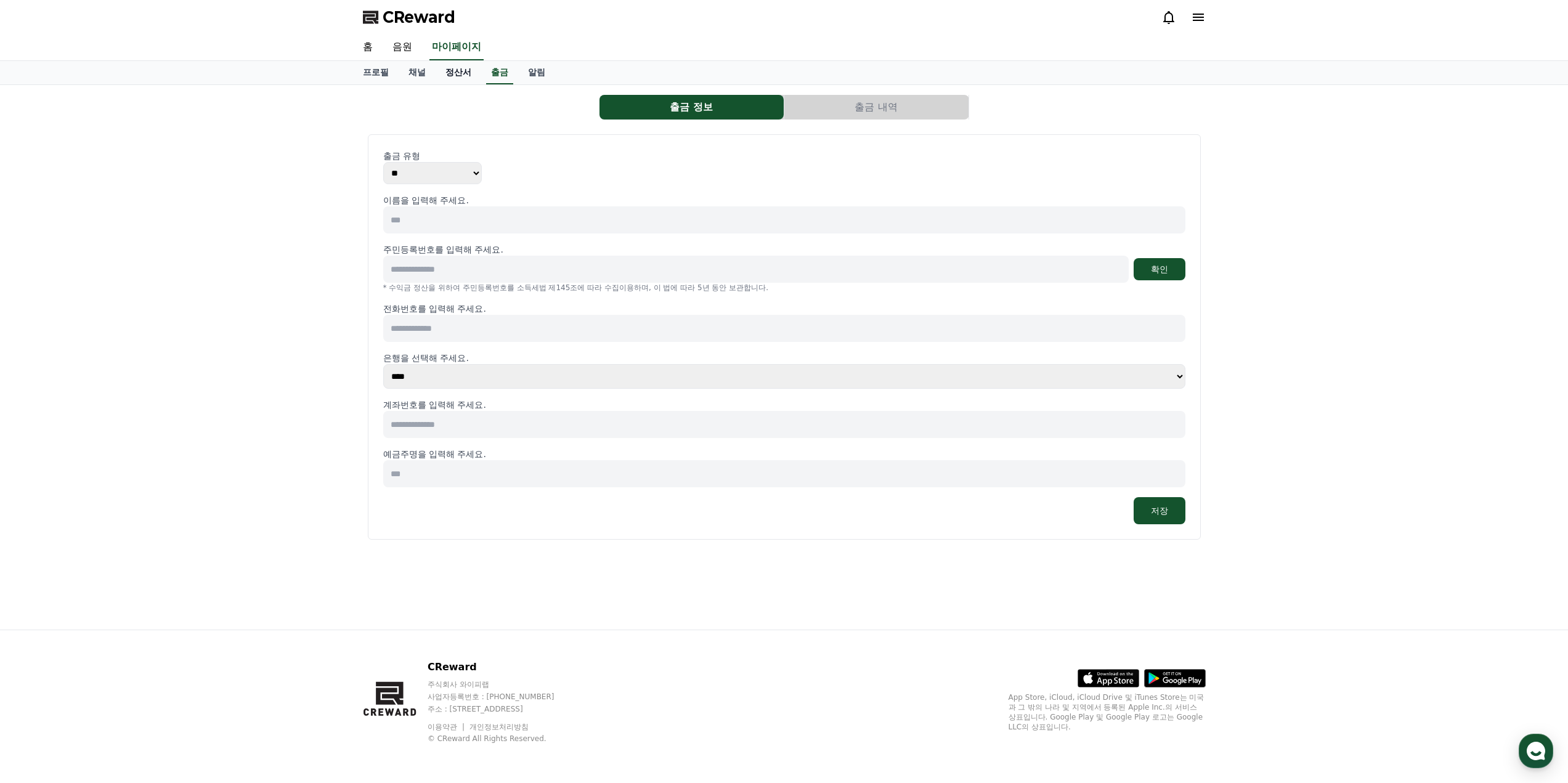
click at [452, 77] on link "정산서" at bounding box center [458, 72] width 45 height 24
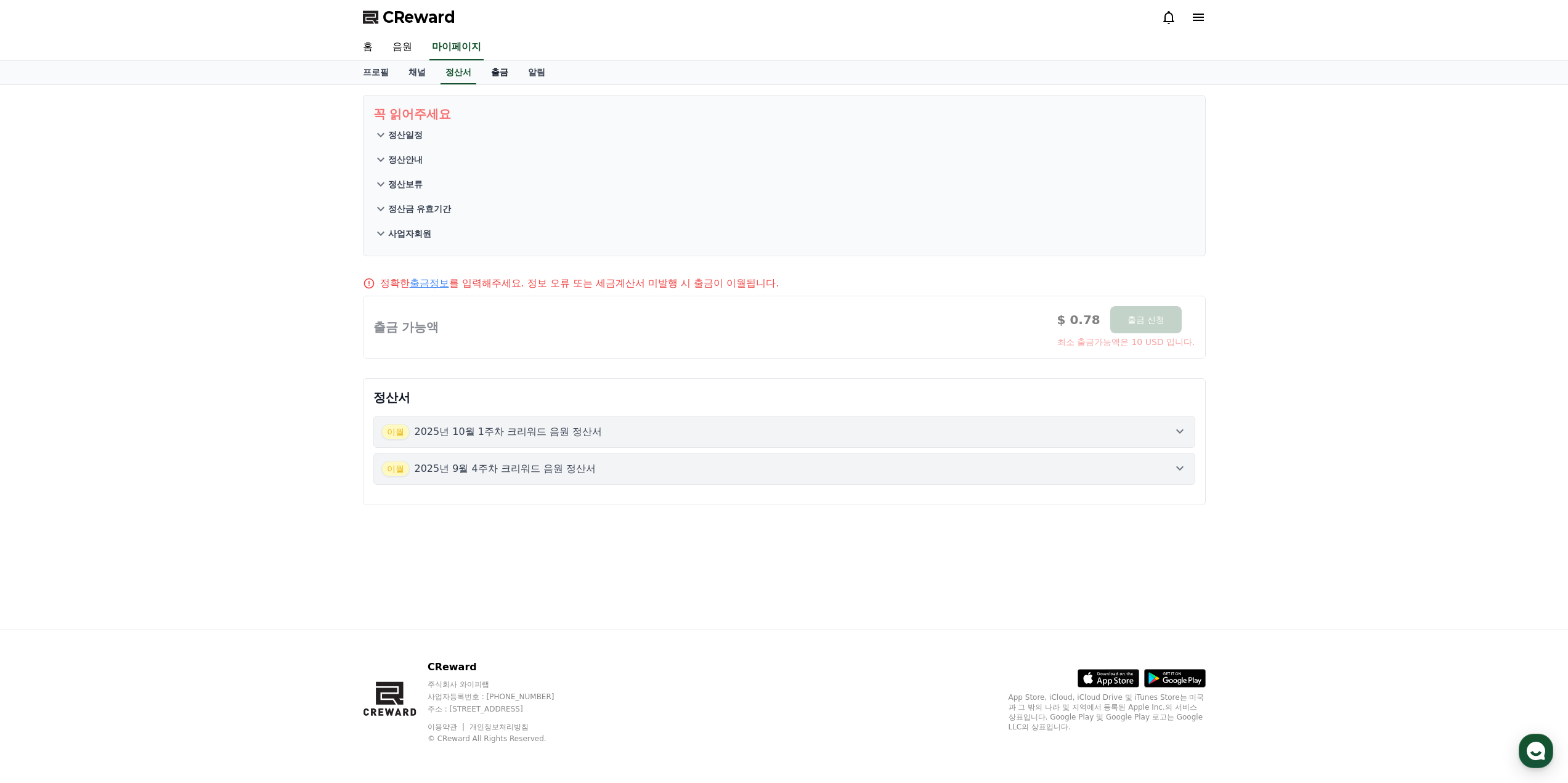
click at [505, 76] on link "출금" at bounding box center [499, 72] width 37 height 24
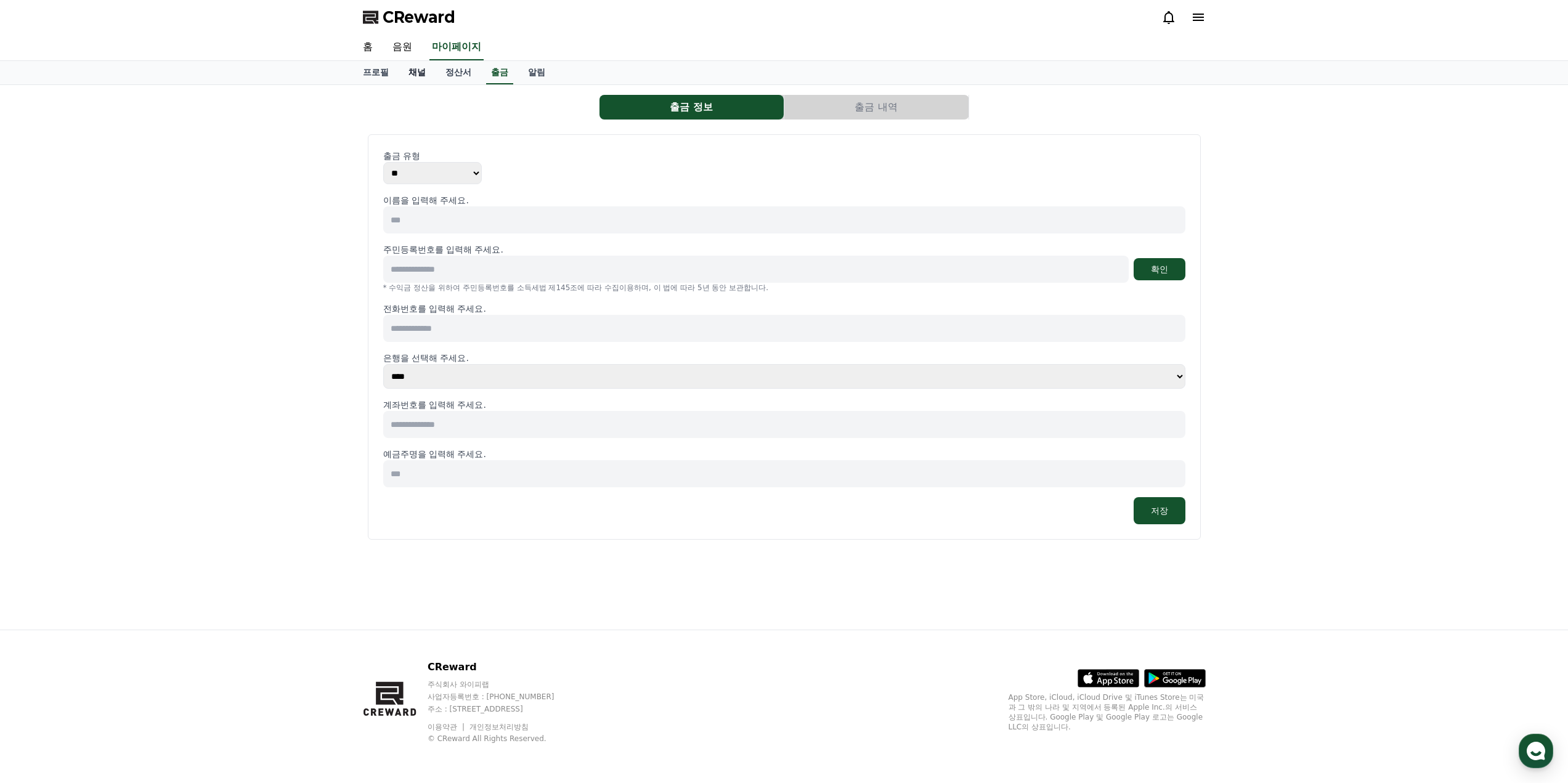
click at [403, 72] on link "채널" at bounding box center [416, 72] width 37 height 24
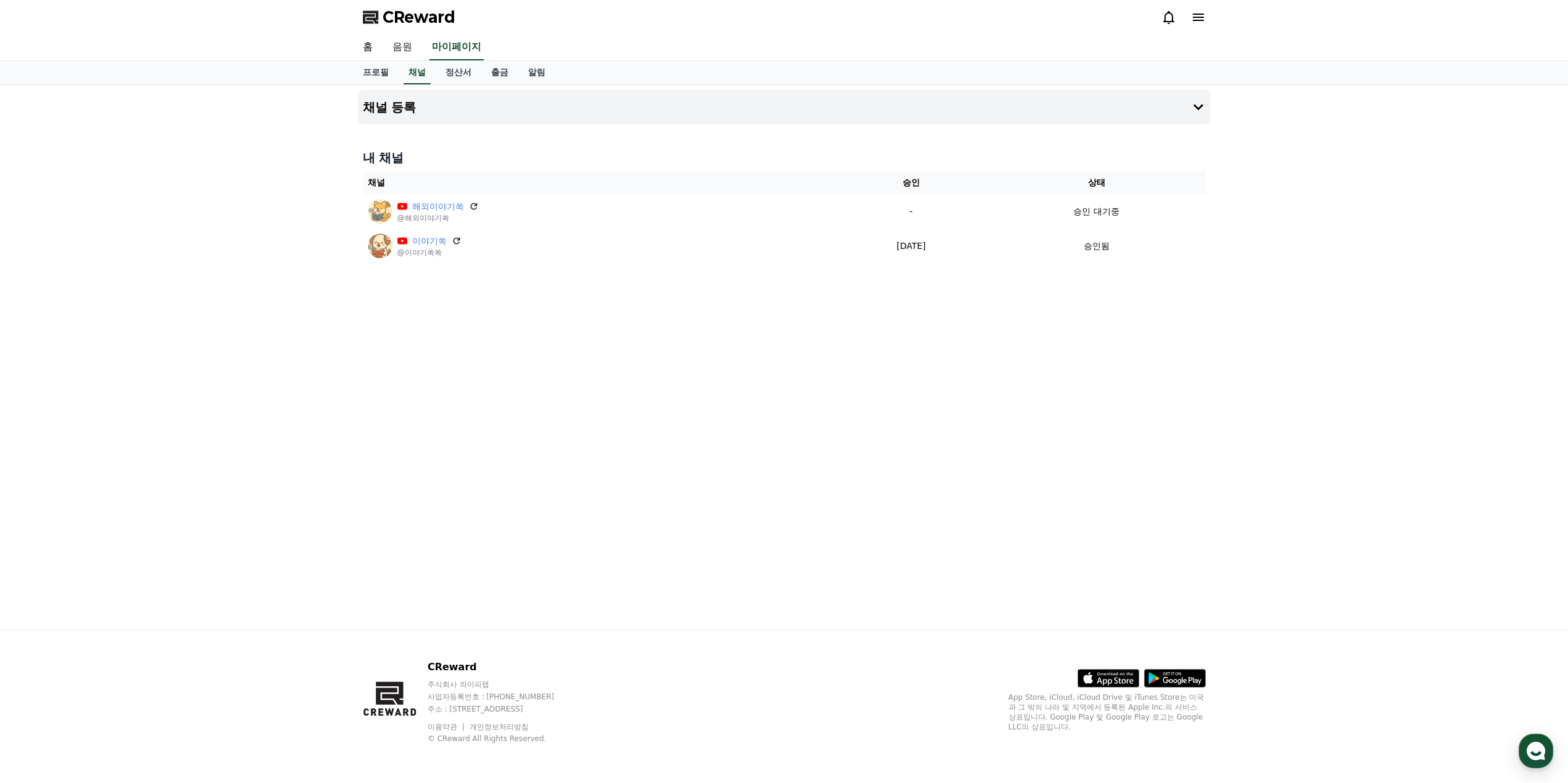
click at [400, 53] on link "음원" at bounding box center [403, 47] width 40 height 26
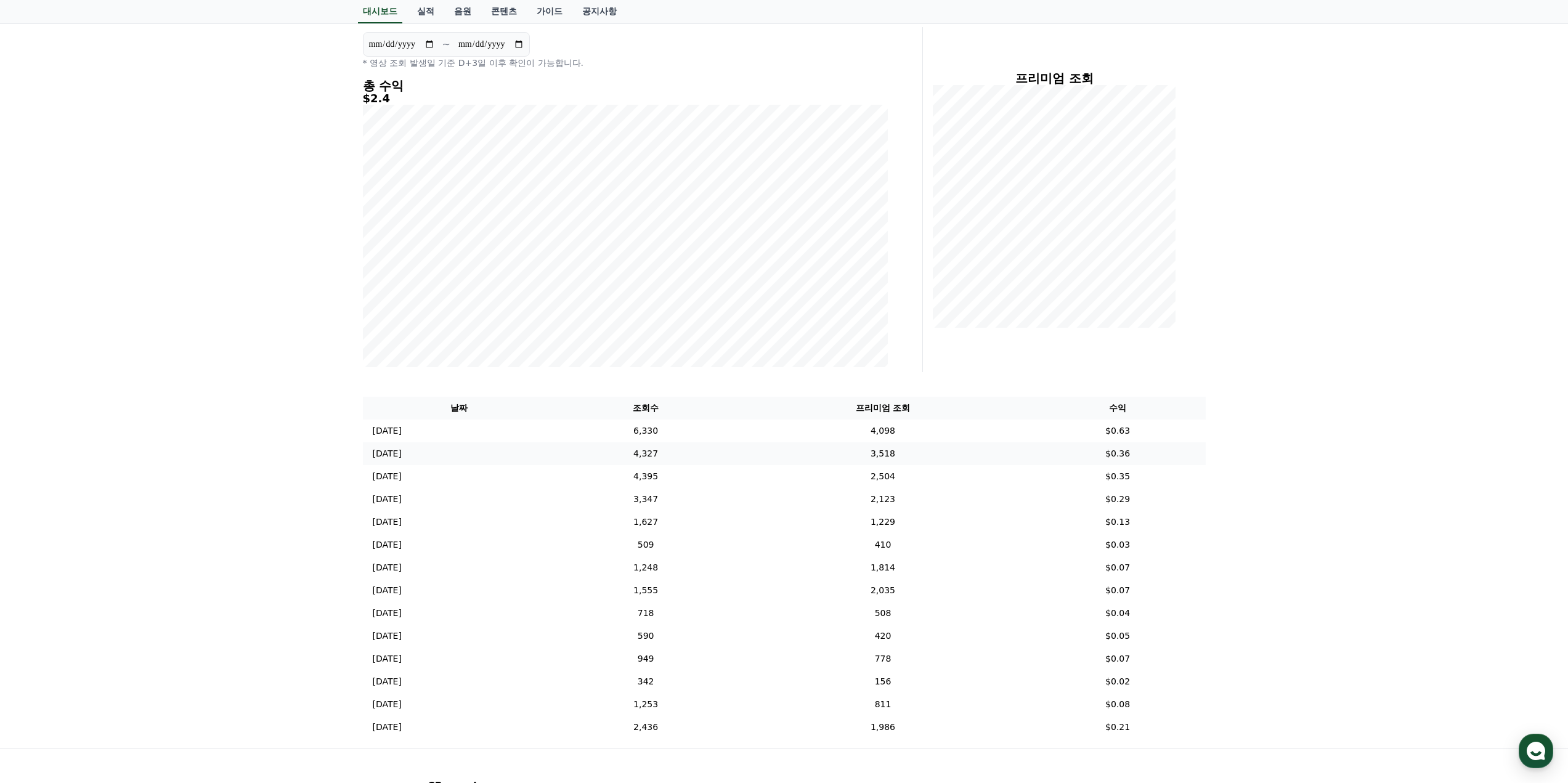
scroll to position [123, 0]
click at [923, 432] on td "4,098" at bounding box center [882, 426] width 294 height 23
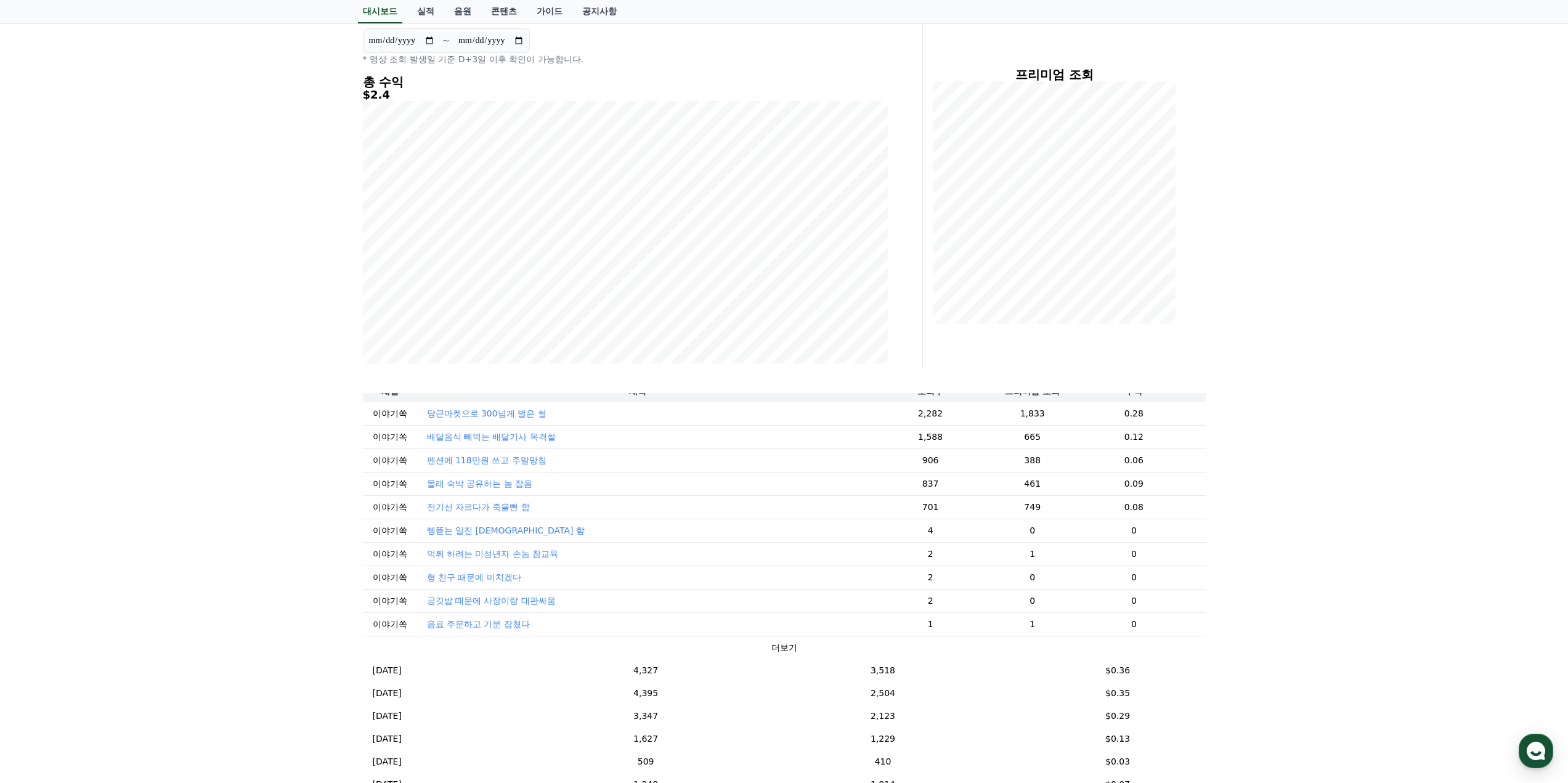
scroll to position [76, 0]
click at [931, 658] on td "3,518" at bounding box center [882, 662] width 294 height 23
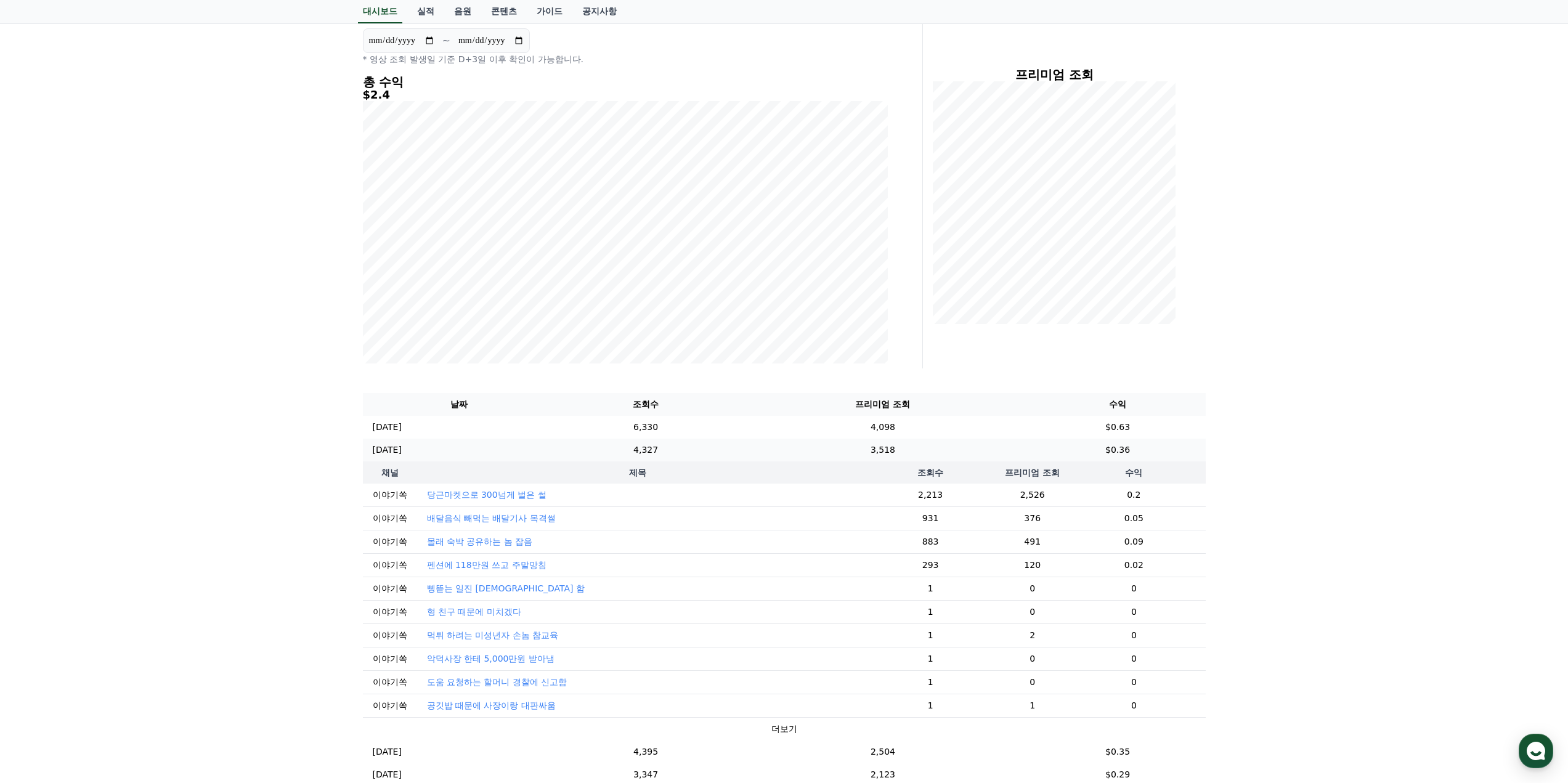
click at [951, 450] on td "3,518" at bounding box center [882, 449] width 294 height 23
